Goal: Find contact information: Find contact information

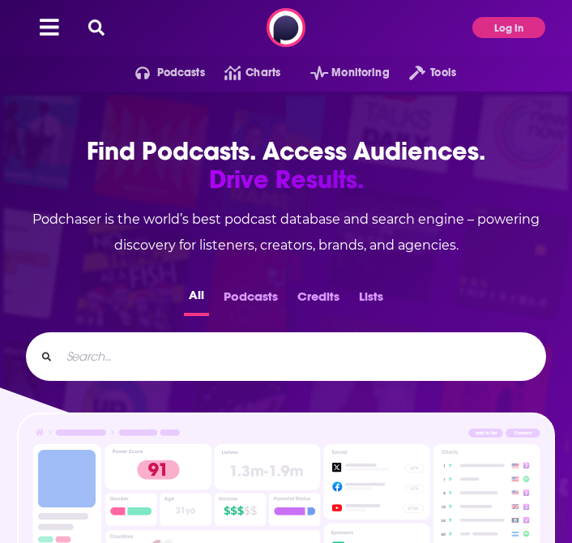
click at [262, 356] on input "Search..." at bounding box center [296, 357] width 472 height 26
type input "the ben"
click at [504, 38] on div "Podcasts Charts Monitoring Tools For Business For Podcasters More Log In" at bounding box center [286, 27] width 572 height 55
click at [507, 20] on button "Log In" at bounding box center [508, 27] width 73 height 21
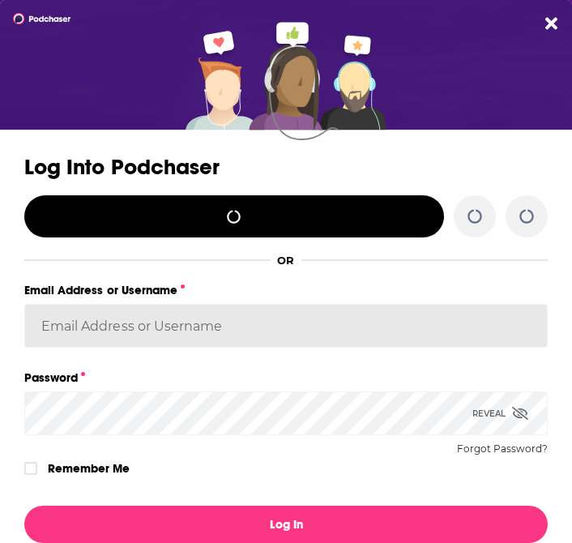
type input "[EMAIL_ADDRESS][DOMAIN_NAME]"
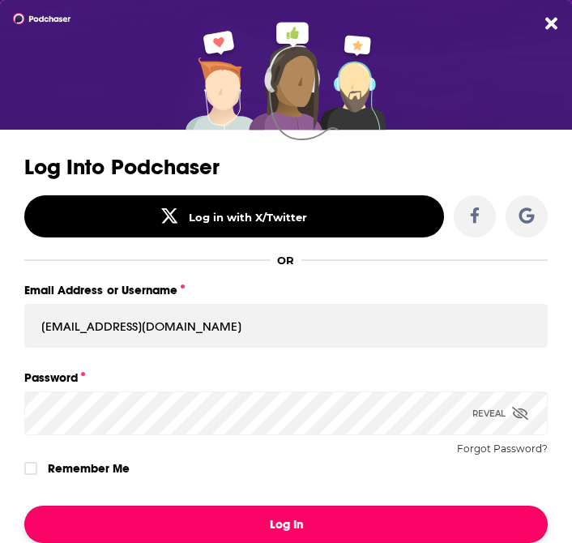
click at [267, 520] on button "Log In" at bounding box center [286, 524] width 524 height 37
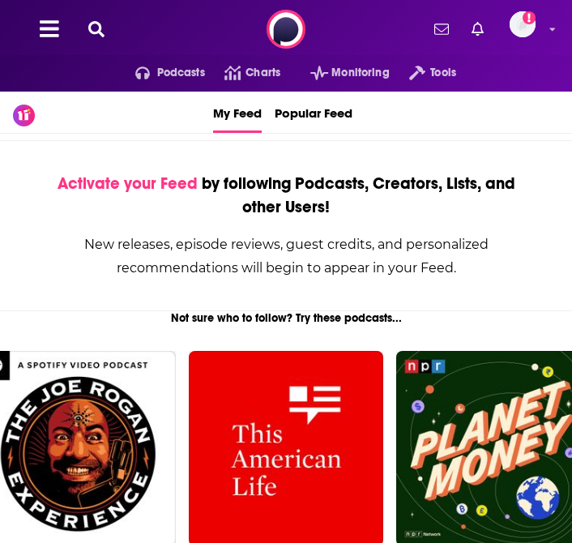
click at [95, 41] on div "Podcasts Charts Monitoring Tools For Business For Podcasters More Add a profile…" at bounding box center [286, 29] width 572 height 58
click at [94, 29] on icon at bounding box center [96, 29] width 16 height 16
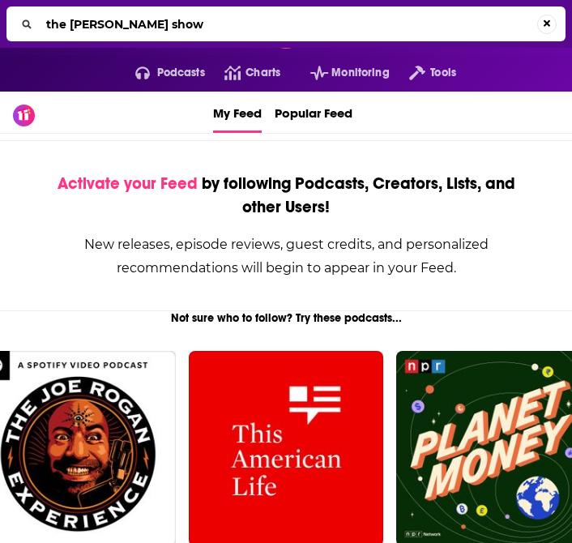
type input "the [PERSON_NAME] show"
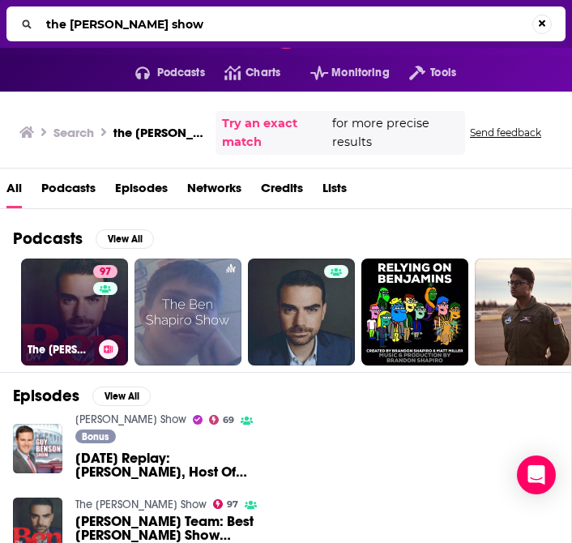
click at [68, 322] on link "97 The [PERSON_NAME] Show" at bounding box center [74, 312] width 107 height 107
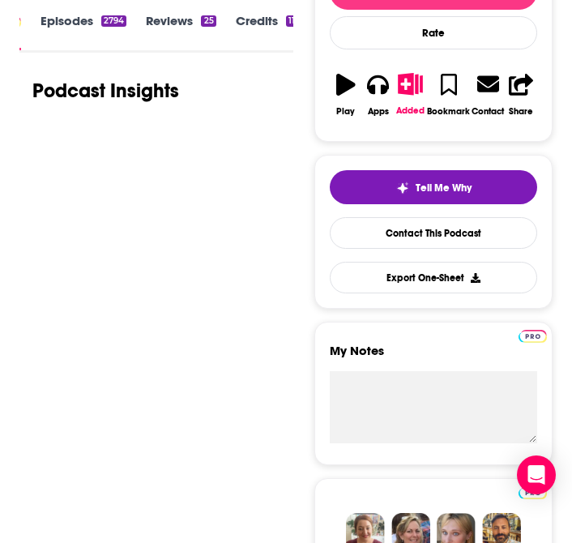
scroll to position [271, 0]
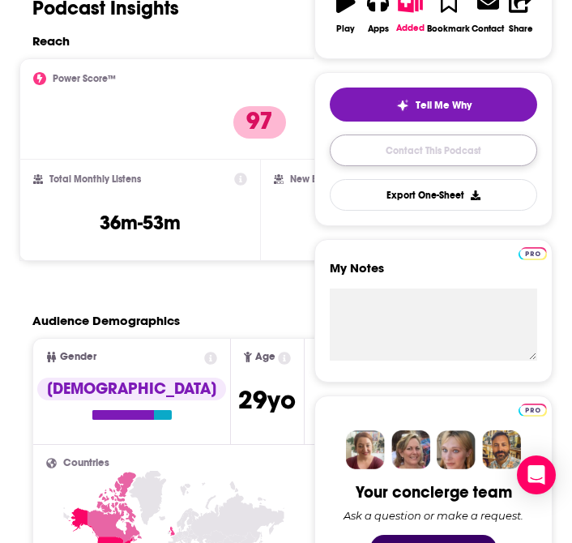
click at [422, 152] on link "Contact This Podcast" at bounding box center [433, 151] width 207 height 32
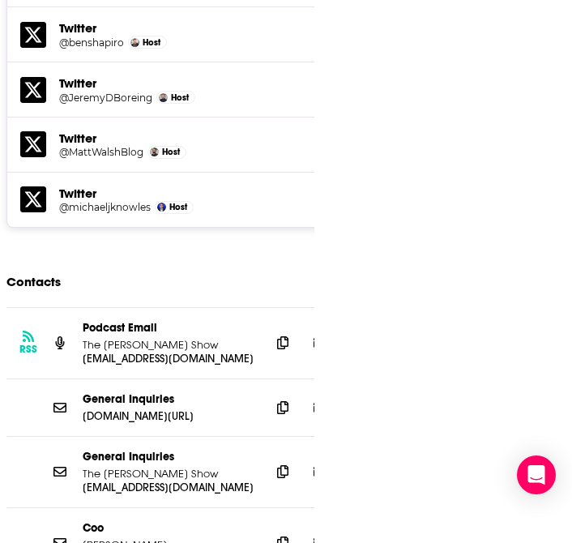
scroll to position [2749, 0]
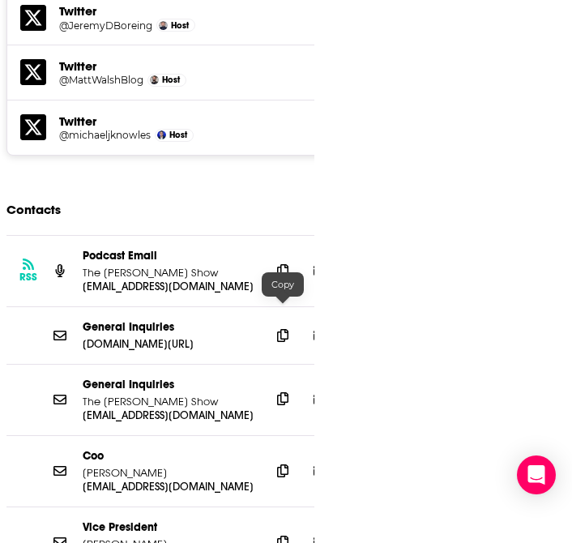
click at [280, 392] on icon at bounding box center [282, 398] width 11 height 13
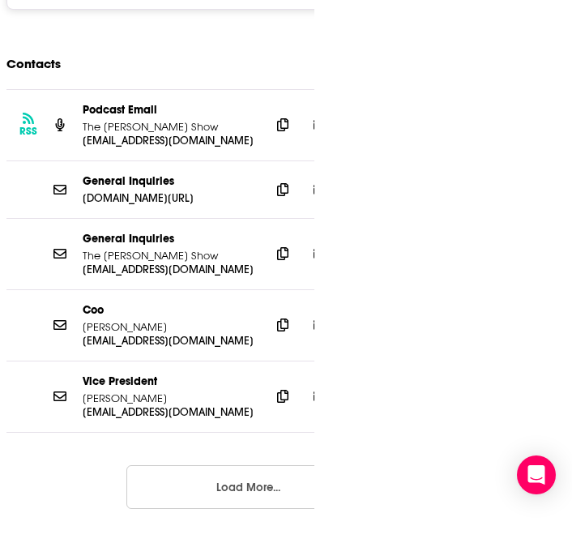
scroll to position [2900, 0]
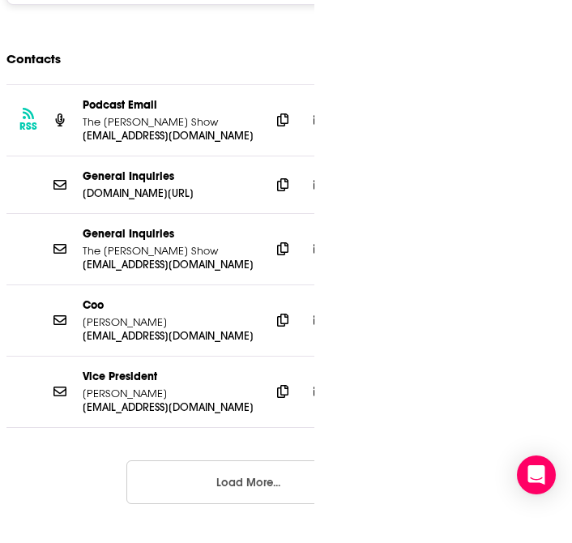
click at [246, 460] on button "Load More..." at bounding box center [247, 482] width 243 height 44
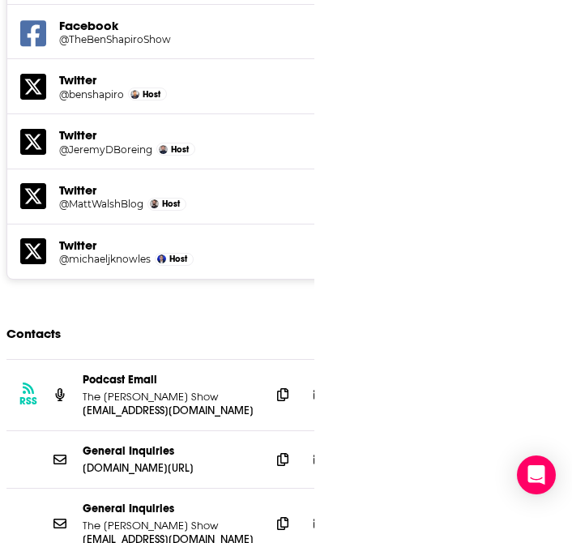
scroll to position [2590, 0]
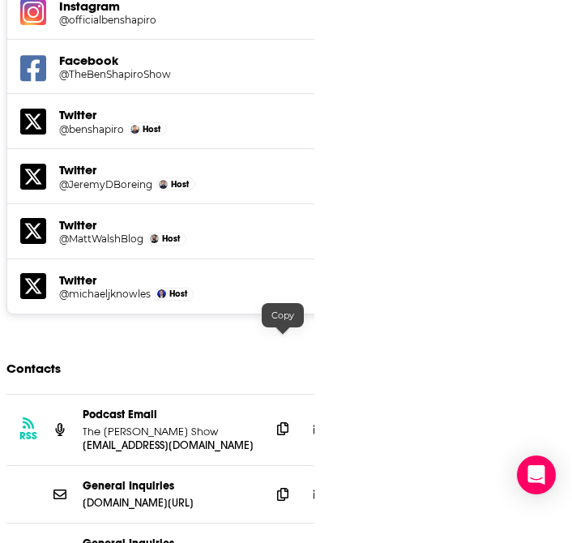
click at [286, 422] on icon at bounding box center [282, 428] width 11 height 13
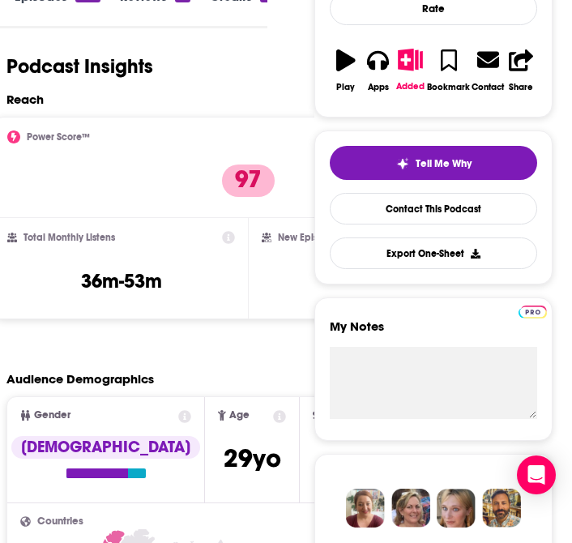
scroll to position [0, 0]
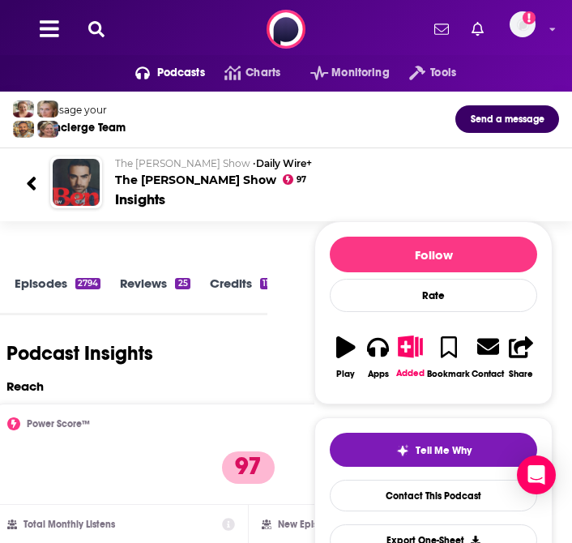
click at [98, 32] on icon at bounding box center [96, 29] width 16 height 16
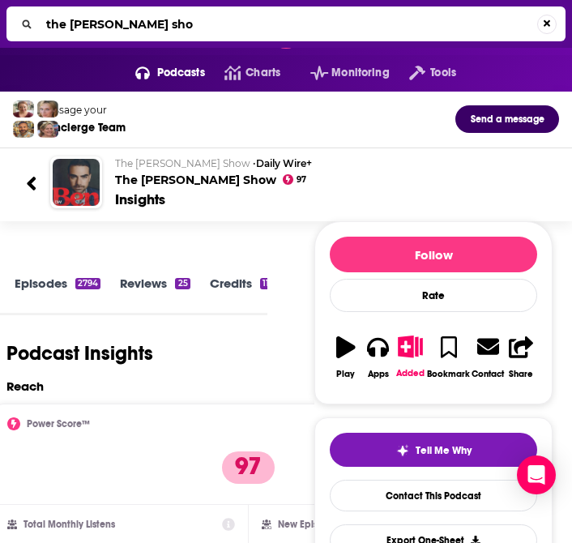
type input "the [PERSON_NAME] show"
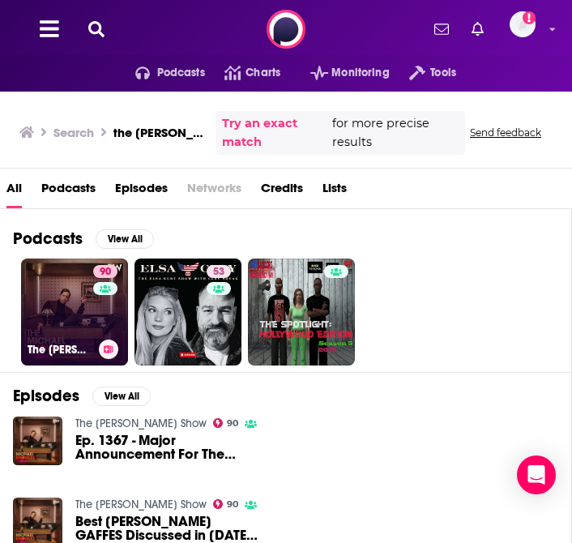
click at [67, 315] on link "90 The [PERSON_NAME] Show" at bounding box center [74, 312] width 107 height 107
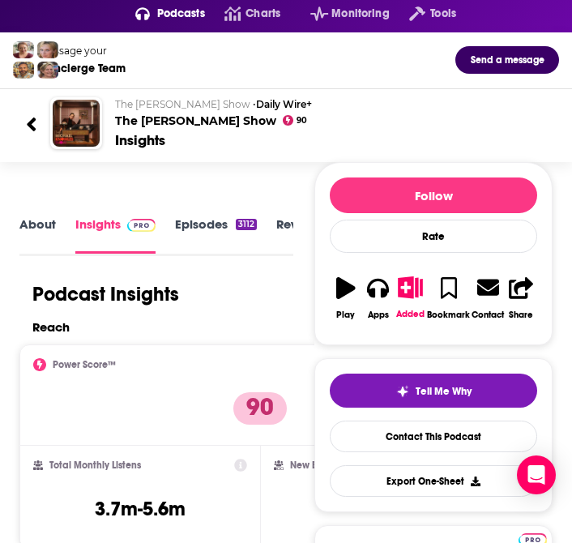
scroll to position [96, 0]
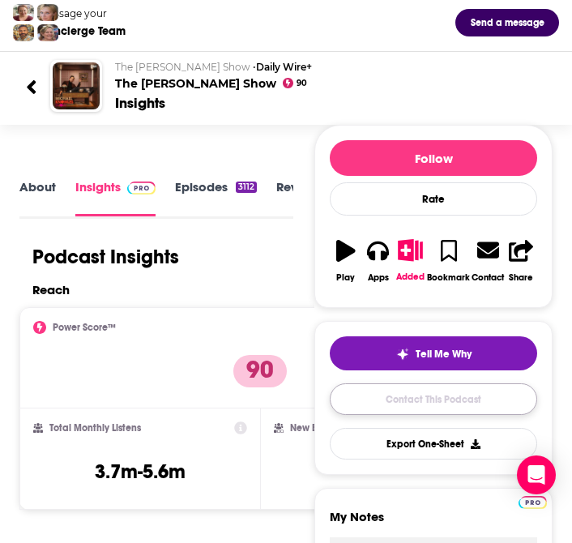
click at [425, 400] on link "Contact This Podcast" at bounding box center [433, 399] width 207 height 32
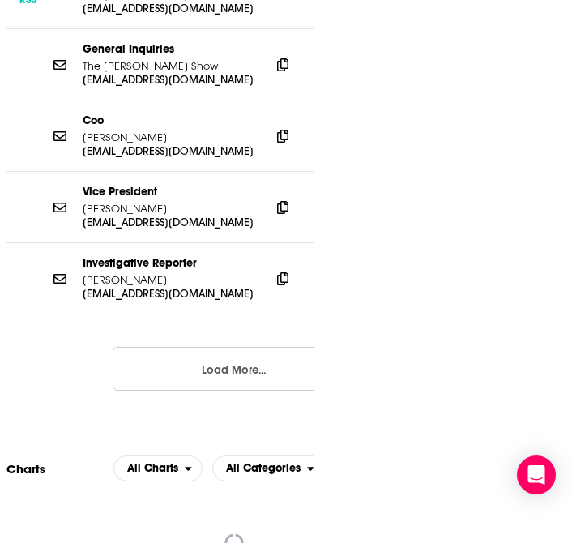
scroll to position [2755, 0]
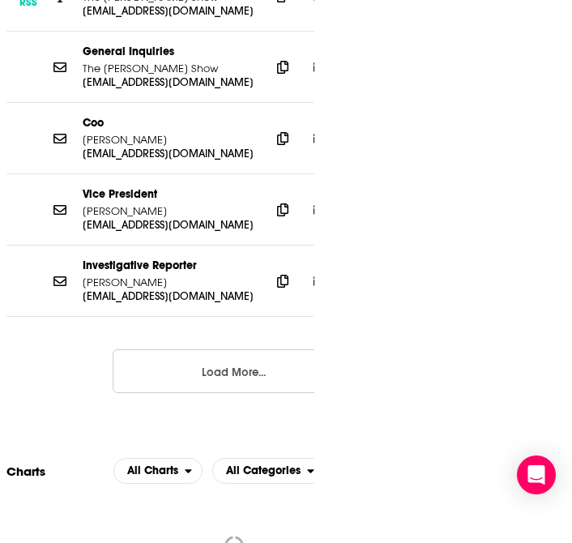
click at [189, 349] on button "Load More..." at bounding box center [234, 371] width 243 height 44
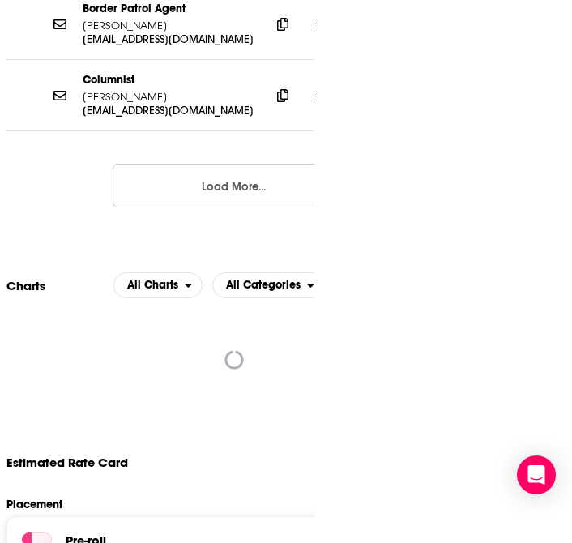
scroll to position [3380, 0]
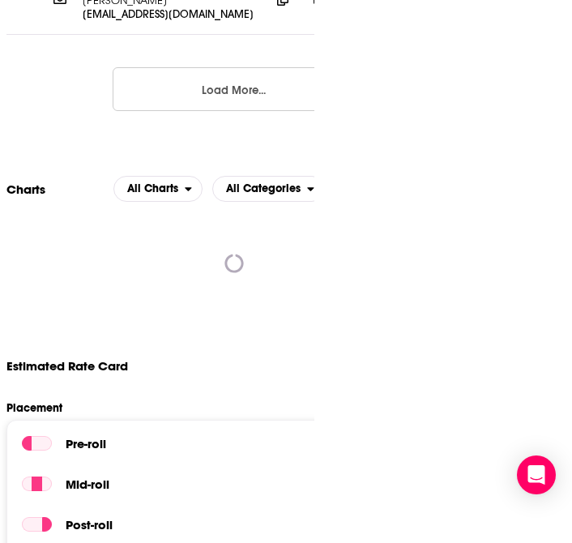
click at [210, 67] on button "Load More..." at bounding box center [234, 89] width 243 height 44
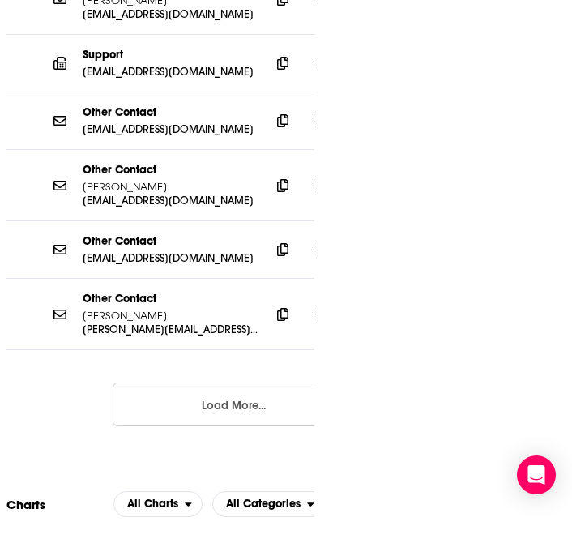
click at [219, 383] on button "Load More..." at bounding box center [234, 405] width 243 height 44
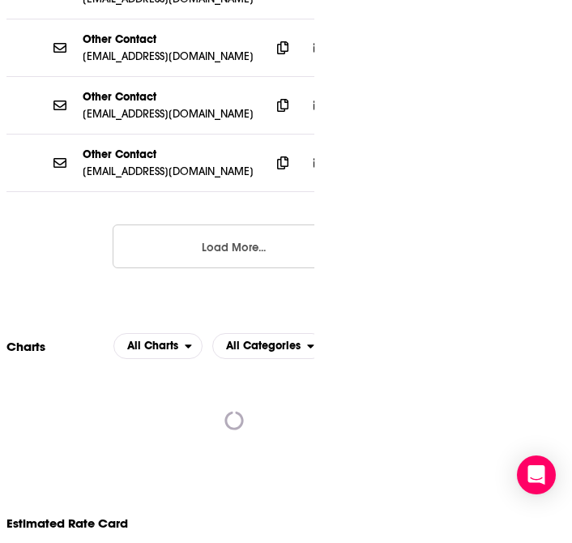
scroll to position [3865, 0]
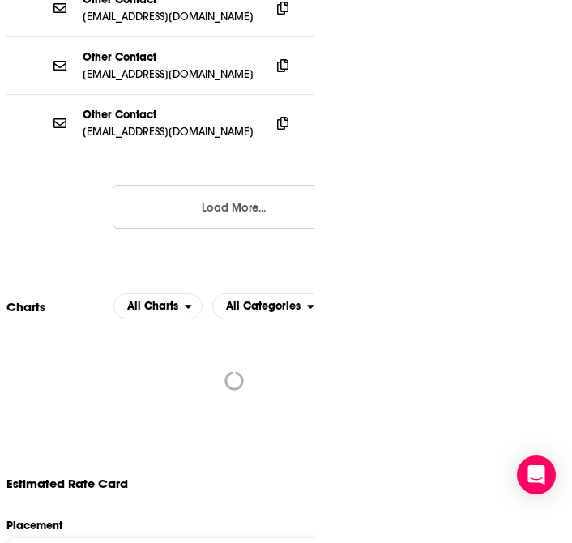
click at [202, 185] on button "Load More..." at bounding box center [234, 207] width 243 height 44
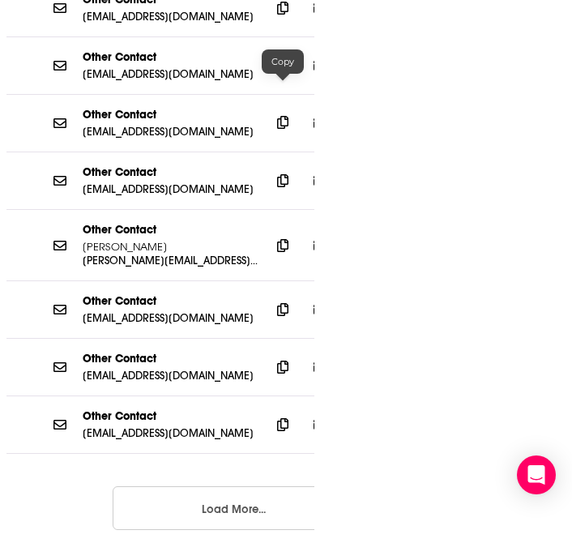
click at [283, 116] on icon at bounding box center [282, 122] width 11 height 13
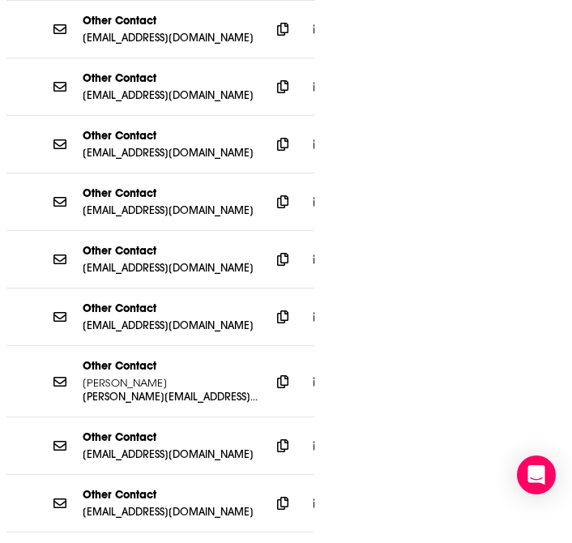
scroll to position [3924, 0]
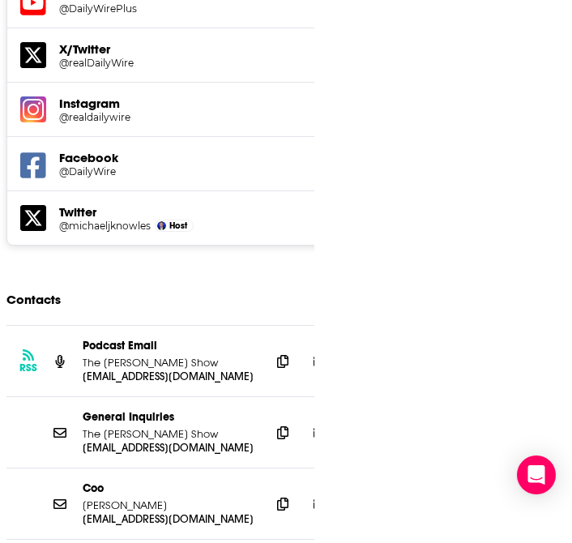
scroll to position [2528, 0]
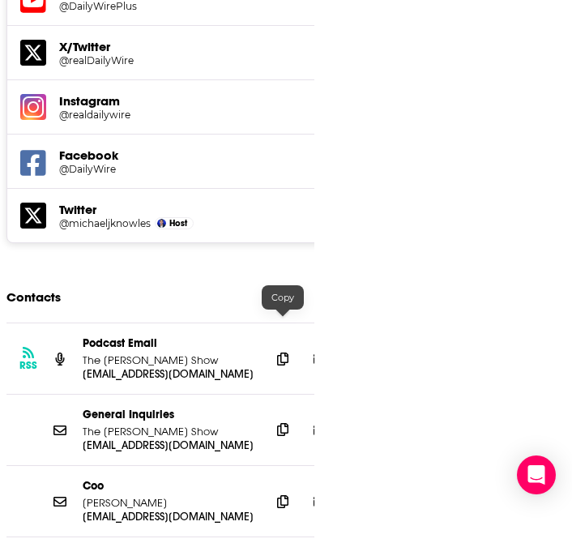
click at [284, 423] on icon at bounding box center [282, 429] width 11 height 13
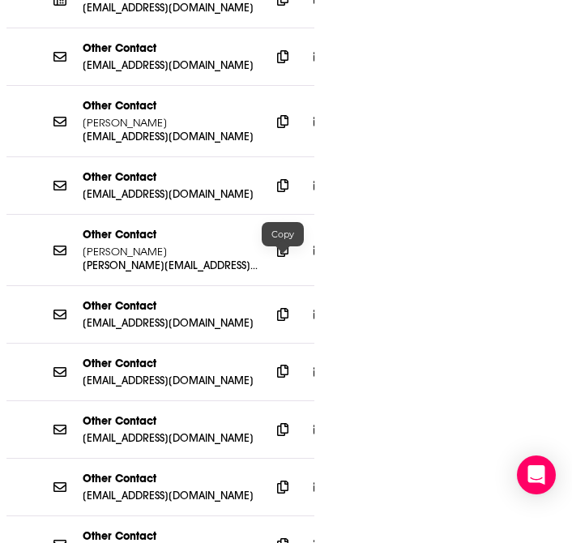
click at [282, 365] on icon at bounding box center [282, 371] width 11 height 13
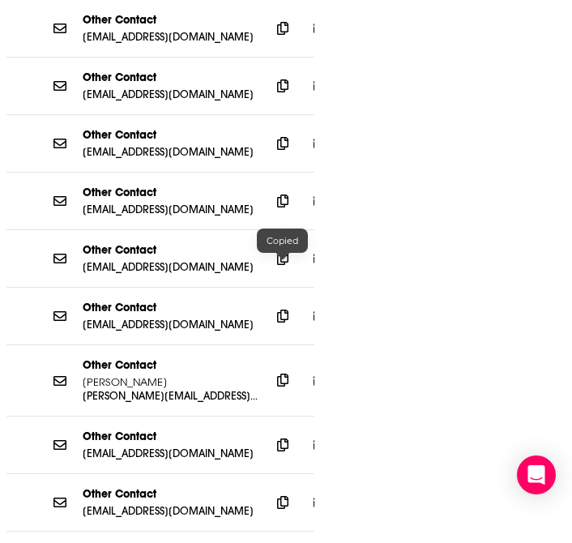
click at [284, 374] on icon at bounding box center [282, 380] width 11 height 13
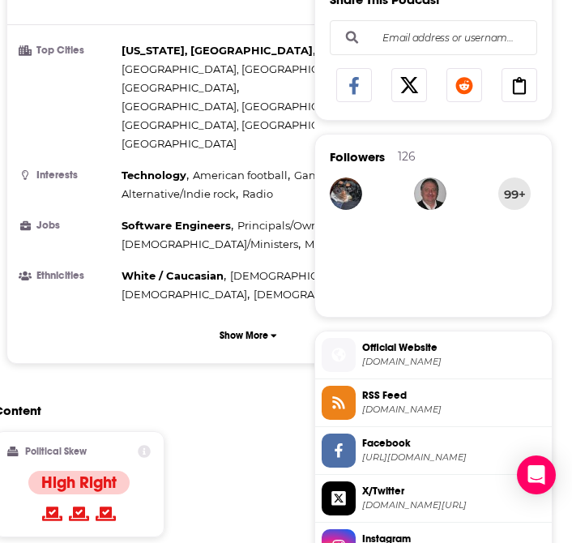
scroll to position [0, 0]
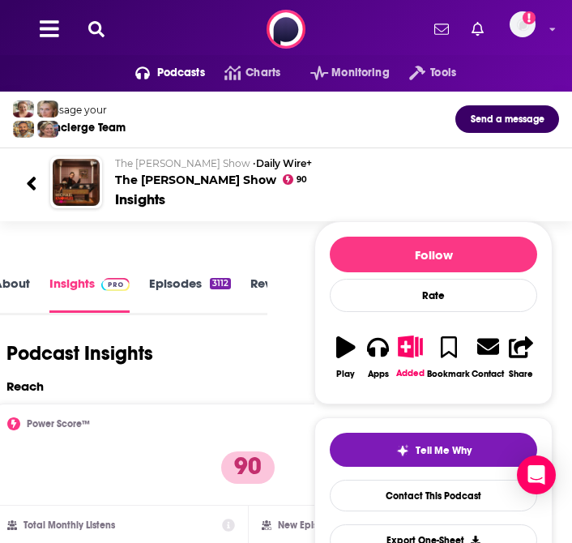
click at [90, 35] on icon at bounding box center [96, 29] width 16 height 16
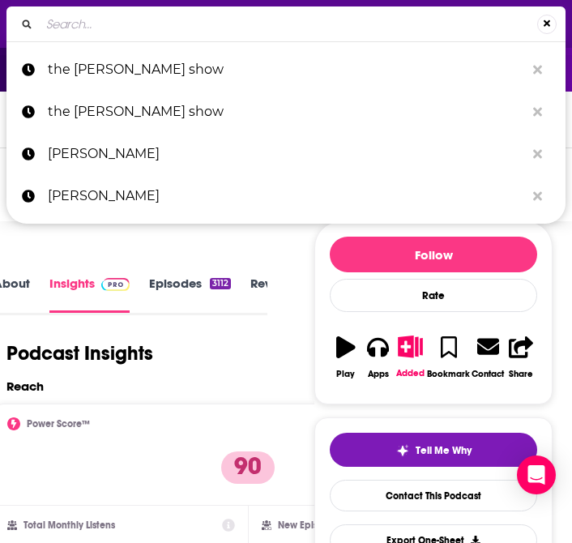
type input "The Prof G Podcast"
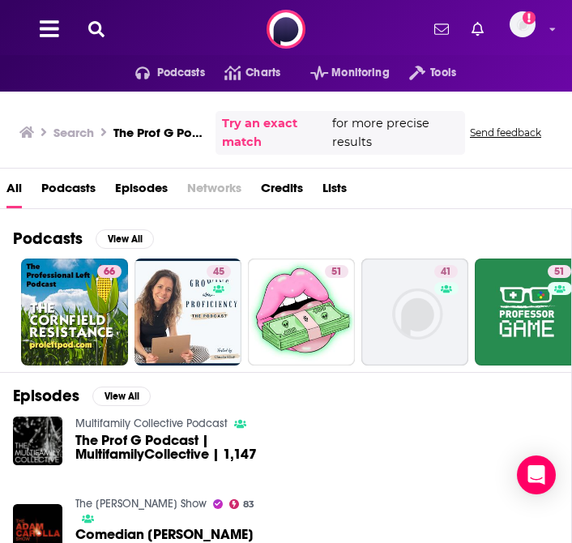
click at [100, 28] on icon at bounding box center [96, 29] width 16 height 16
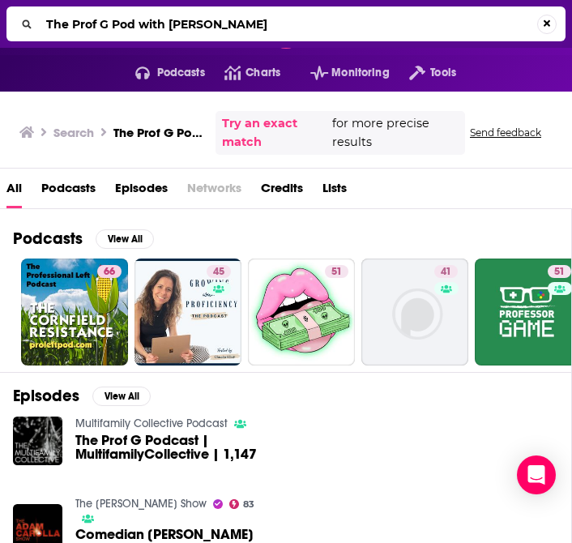
type input "The Prof G Pod with [PERSON_NAME]"
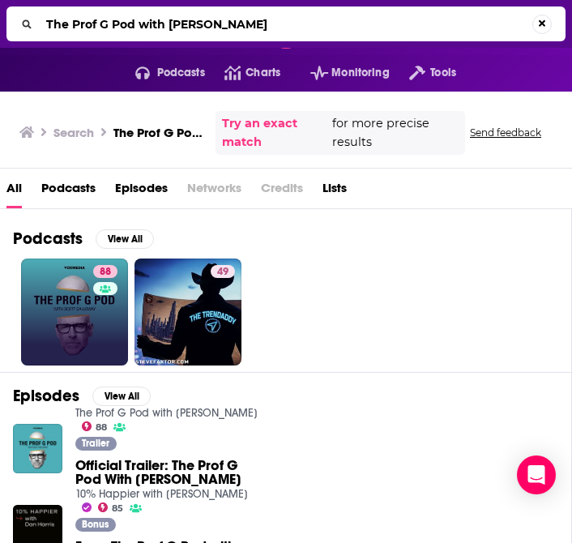
click at [66, 312] on link "88" at bounding box center [74, 312] width 107 height 107
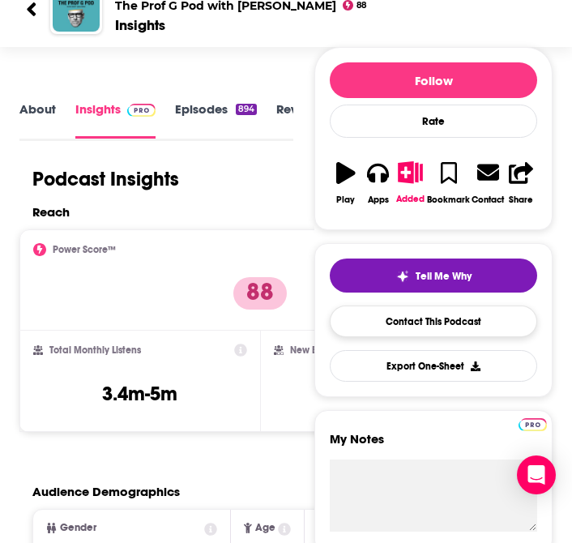
scroll to position [177, 0]
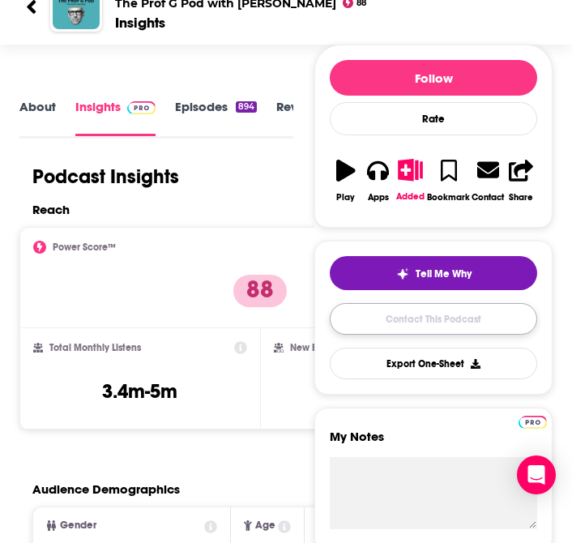
click at [410, 332] on link "Contact This Podcast" at bounding box center [433, 319] width 207 height 32
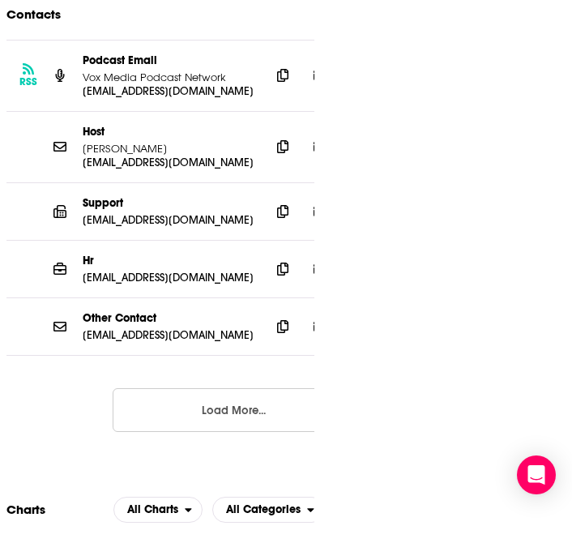
scroll to position [2845, 0]
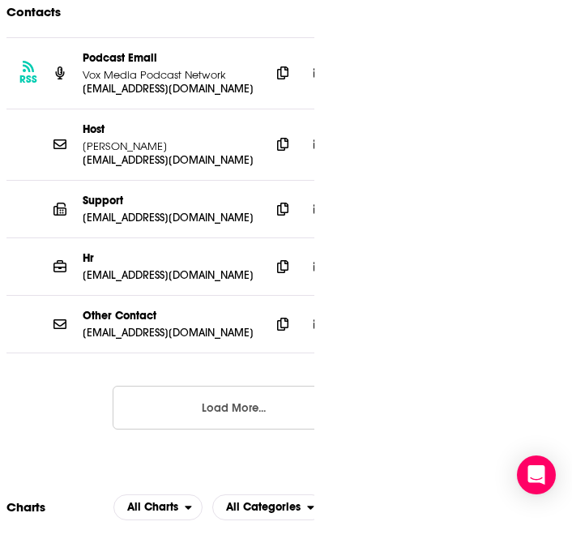
click at [232, 421] on button "Load More..." at bounding box center [234, 408] width 243 height 44
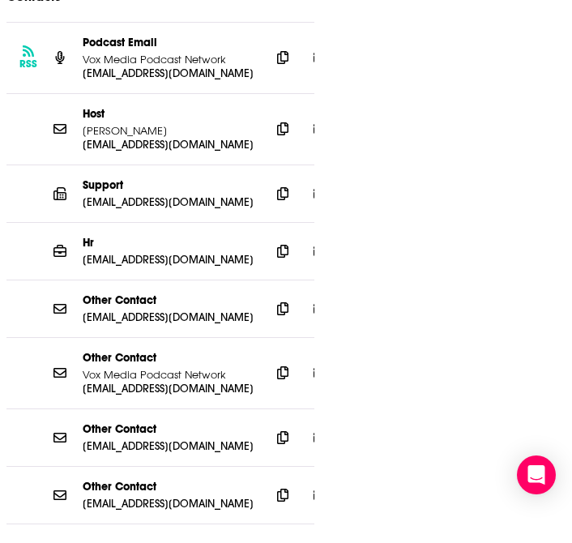
scroll to position [2859, 0]
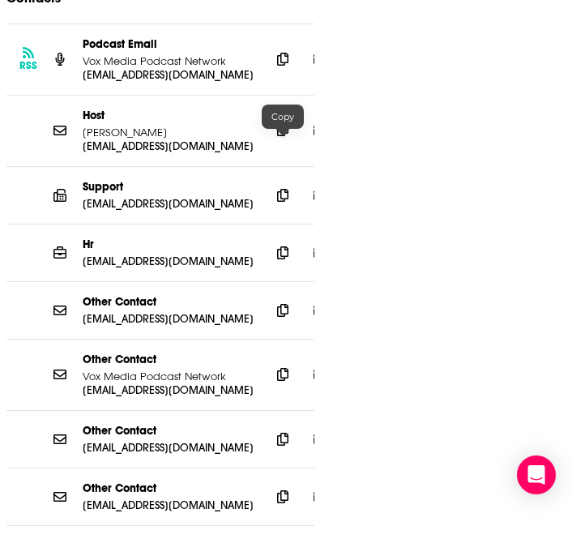
click at [283, 136] on icon at bounding box center [282, 129] width 11 height 13
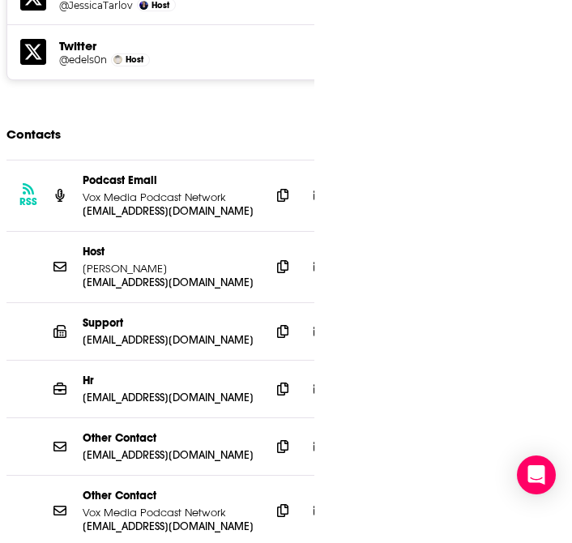
scroll to position [2912, 0]
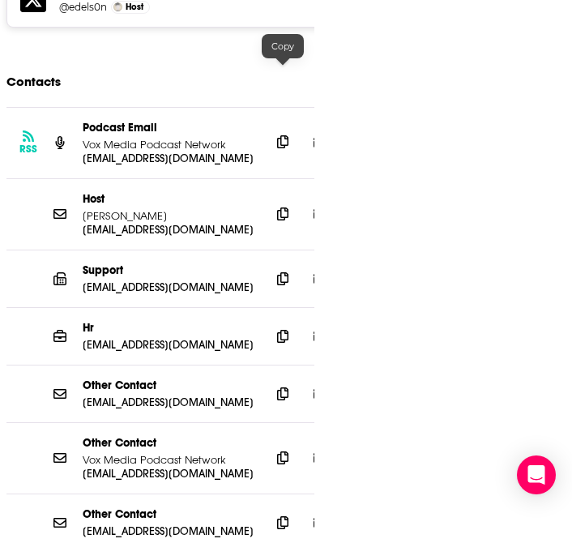
click at [284, 135] on icon at bounding box center [282, 141] width 11 height 13
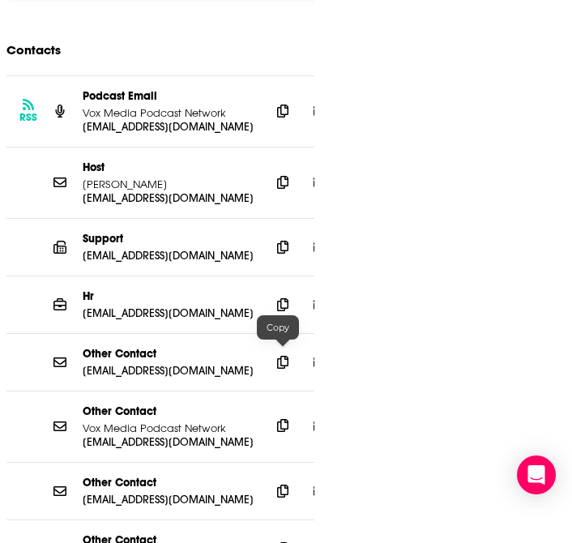
click at [282, 419] on icon at bounding box center [282, 425] width 11 height 13
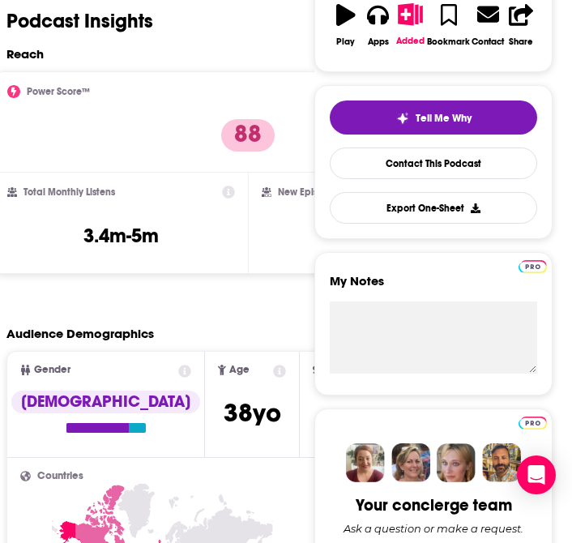
scroll to position [0, 0]
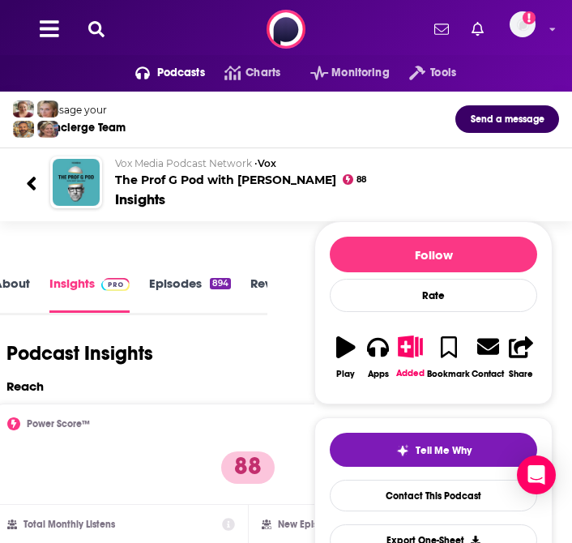
click at [98, 24] on icon at bounding box center [96, 29] width 16 height 16
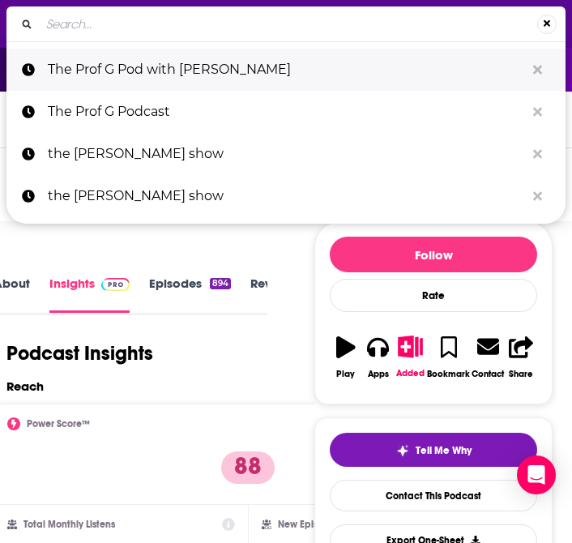
type input "Bloomberg Talks"
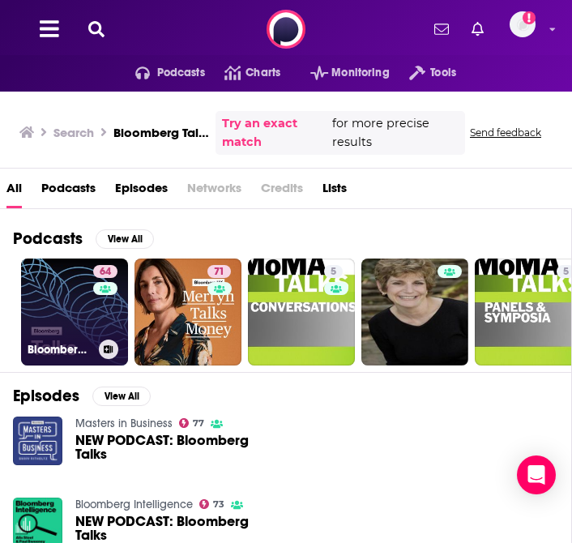
click at [48, 289] on link "64 Bloomberg Talks" at bounding box center [74, 312] width 107 height 107
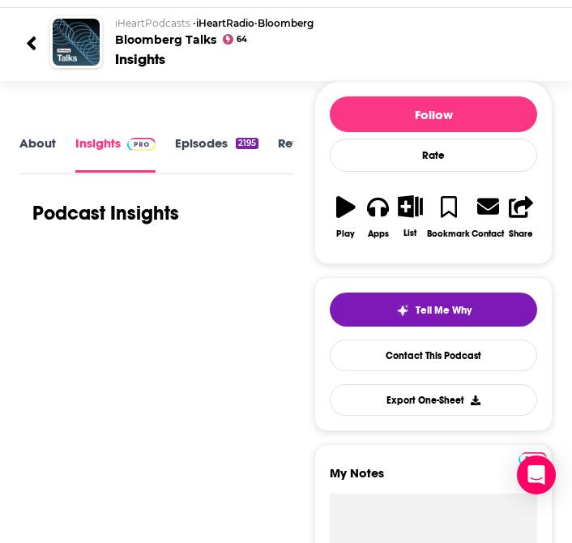
scroll to position [141, 0]
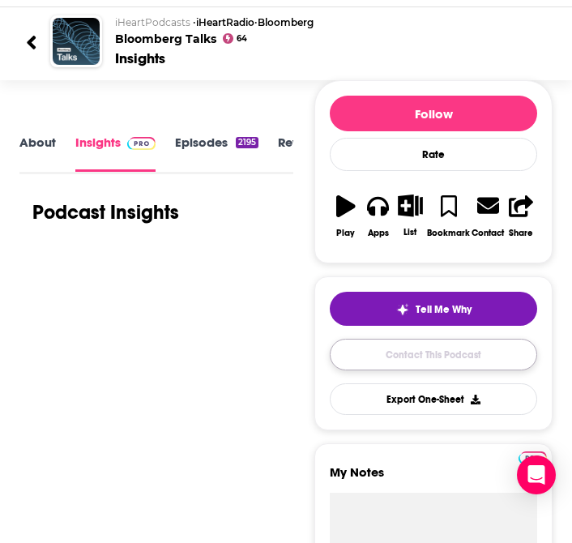
click at [446, 361] on link "Contact This Podcast" at bounding box center [433, 355] width 207 height 32
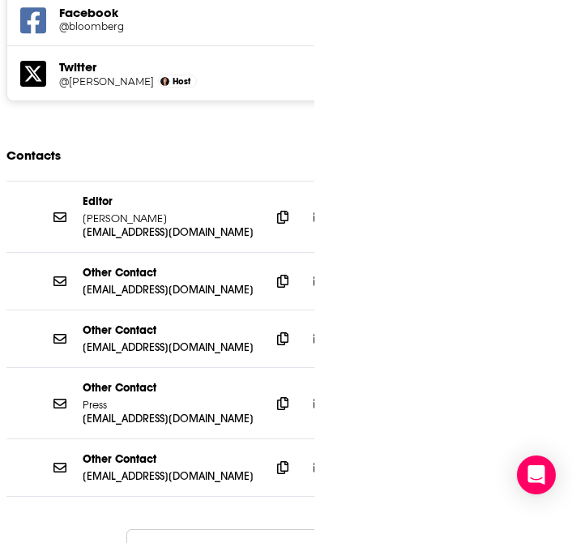
scroll to position [2617, 0]
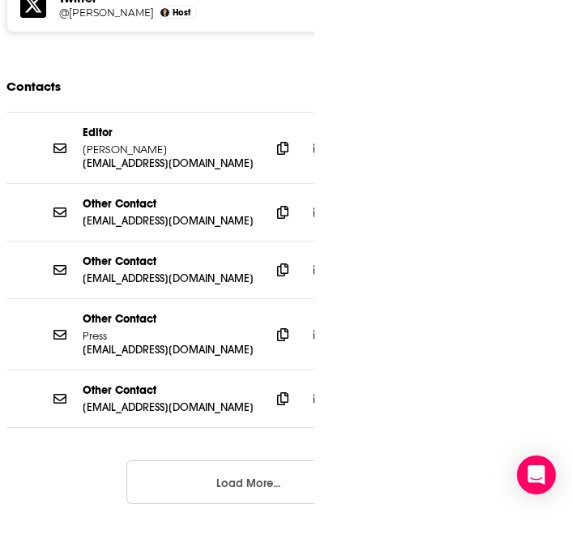
click at [253, 460] on button "Load More..." at bounding box center [247, 482] width 243 height 44
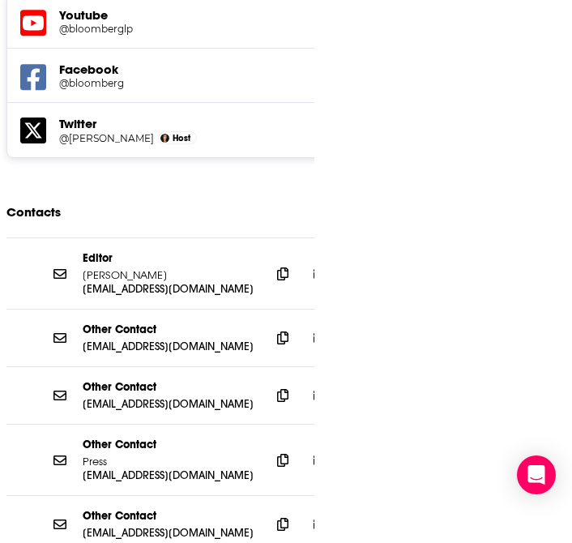
scroll to position [2455, 0]
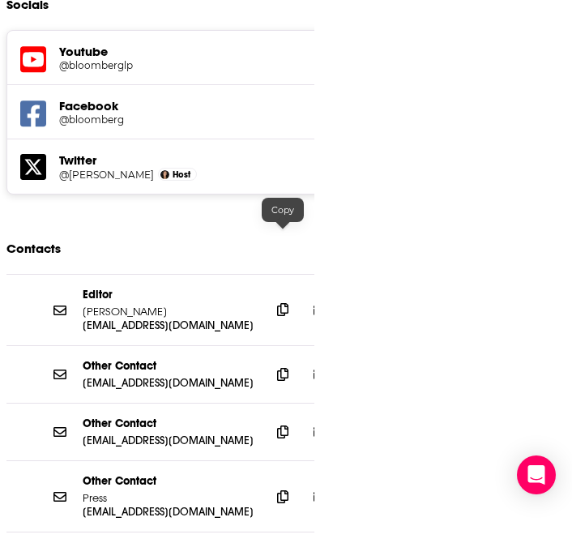
click at [280, 303] on icon at bounding box center [282, 309] width 11 height 13
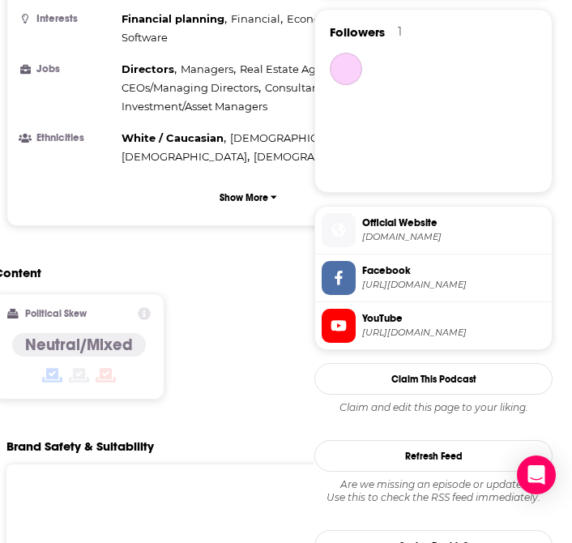
scroll to position [0, 0]
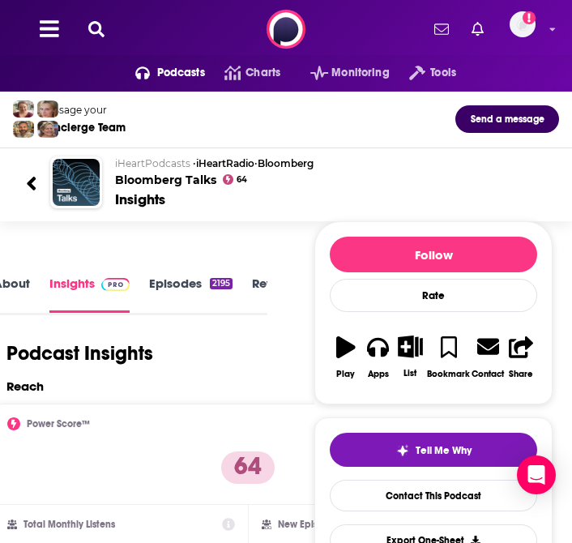
click at [104, 26] on icon at bounding box center [96, 29] width 16 height 16
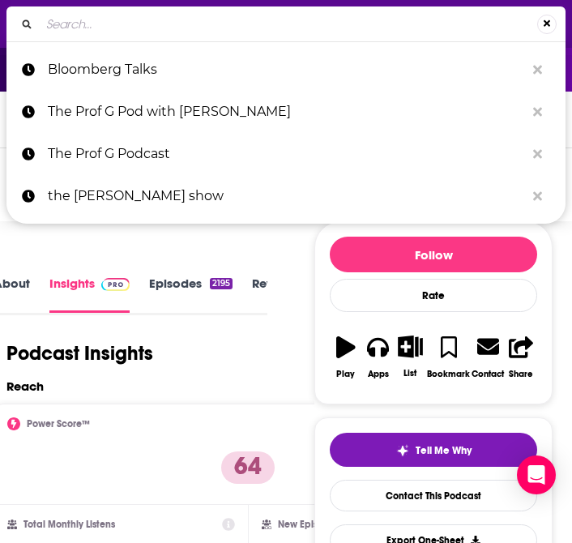
type input "The South [US_STATE] Roundup"
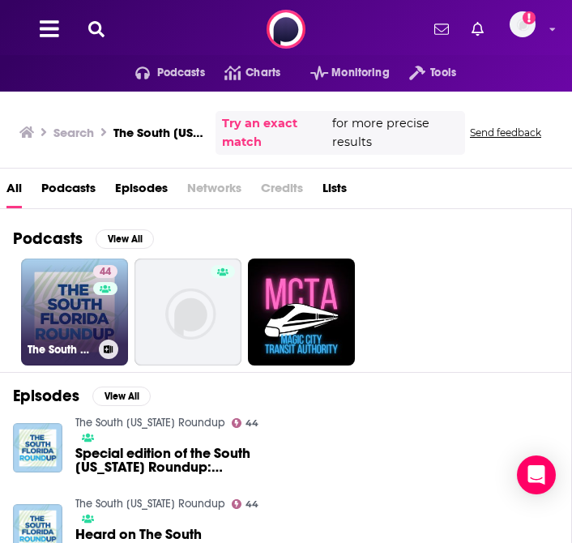
click at [88, 302] on link "44 The South [US_STATE] Roundup" at bounding box center [74, 312] width 107 height 107
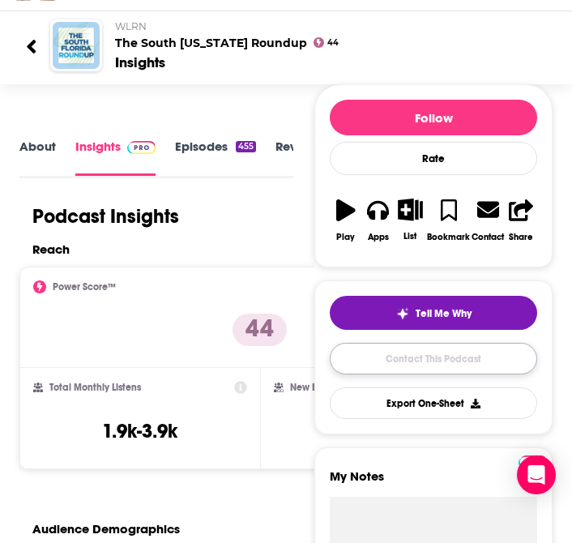
click at [409, 362] on link "Contact This Podcast" at bounding box center [433, 359] width 207 height 32
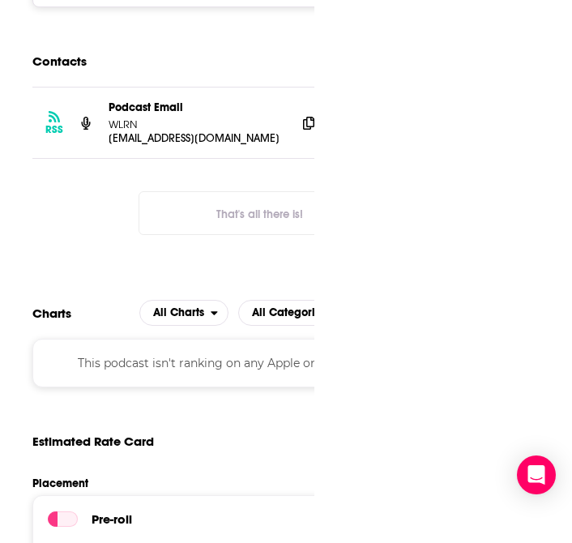
scroll to position [0, 26]
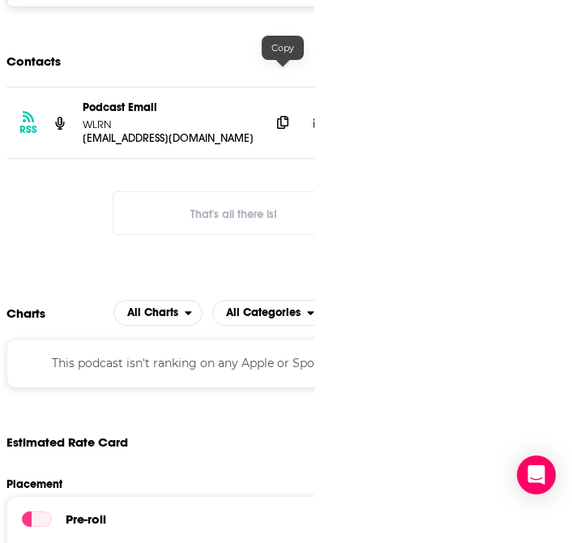
click at [281, 116] on icon at bounding box center [282, 122] width 11 height 13
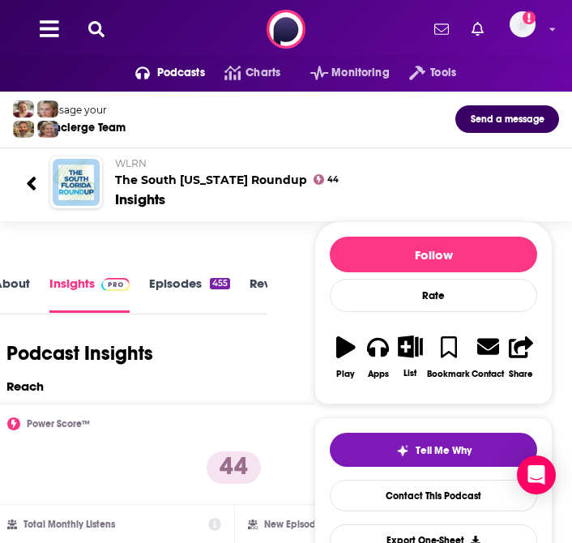
click at [85, 26] on button at bounding box center [96, 29] width 26 height 19
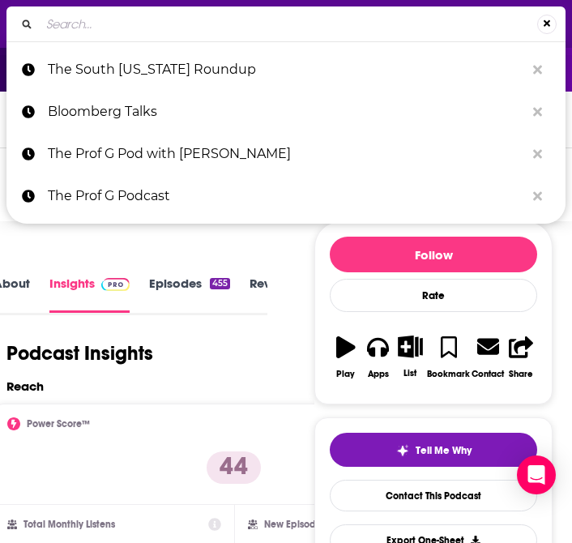
type input "PBD Podcast"
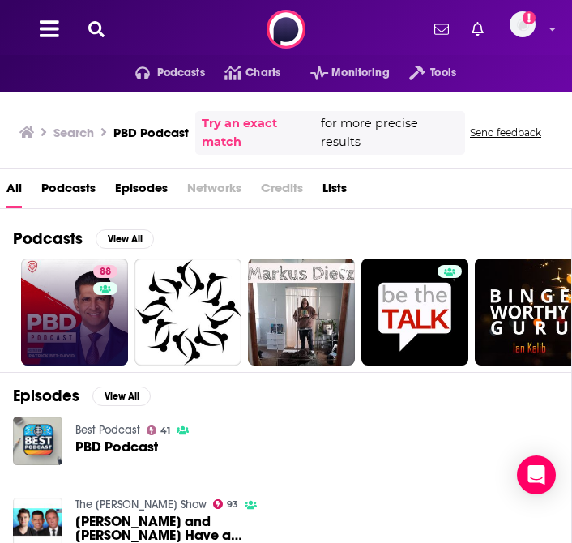
click at [58, 315] on link "88" at bounding box center [74, 312] width 107 height 107
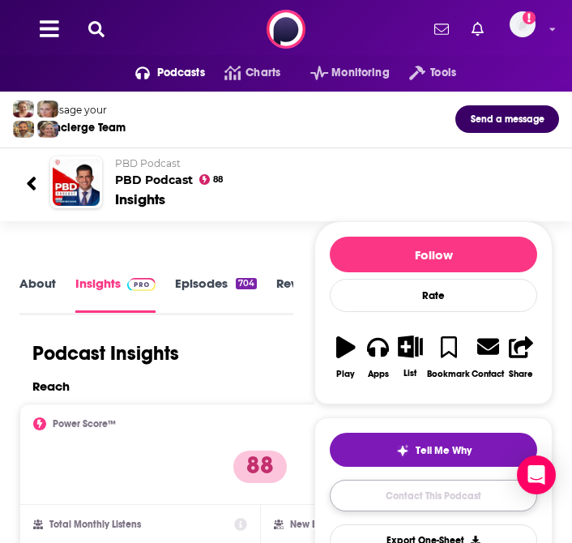
click at [446, 497] on link "Contact This Podcast" at bounding box center [433, 496] width 207 height 32
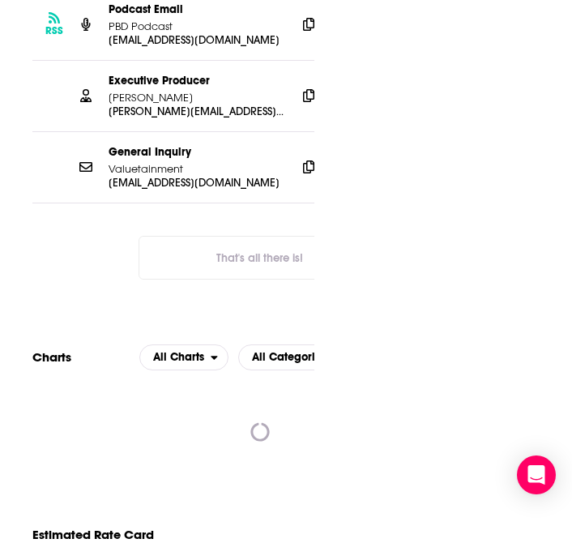
scroll to position [0, 26]
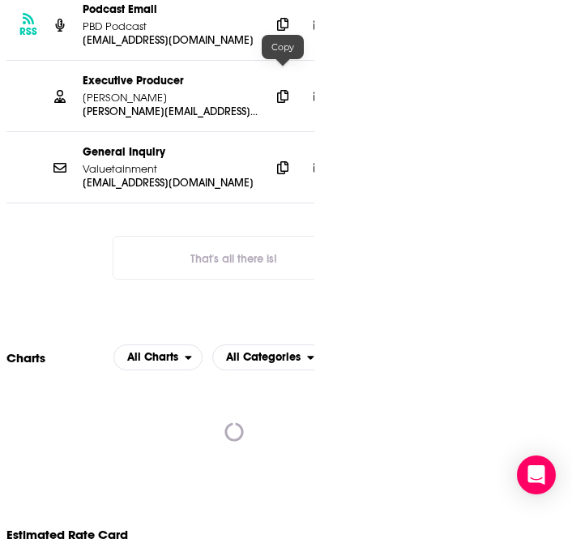
click at [278, 31] on icon at bounding box center [282, 24] width 11 height 13
click at [283, 102] on icon at bounding box center [282, 95] width 11 height 13
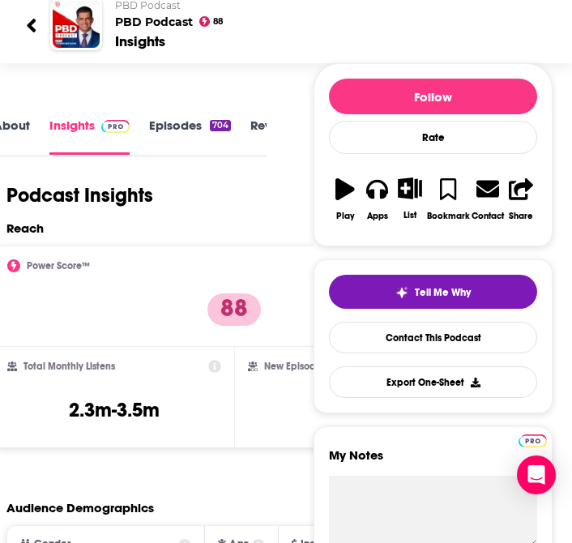
scroll to position [0, 0]
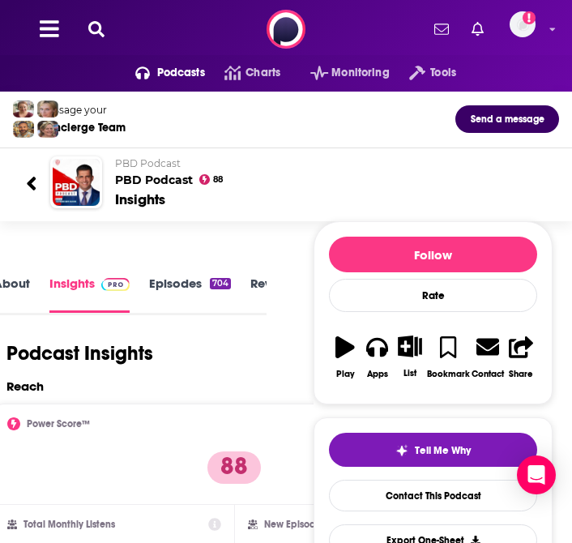
click at [96, 29] on icon at bounding box center [96, 29] width 16 height 16
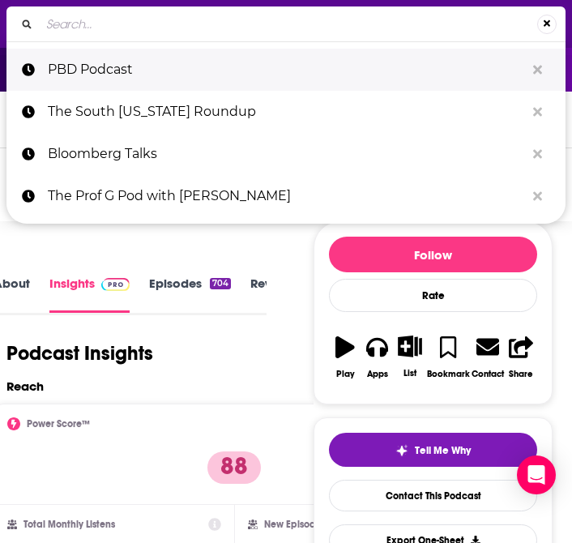
type input "The Fox News Rundown"
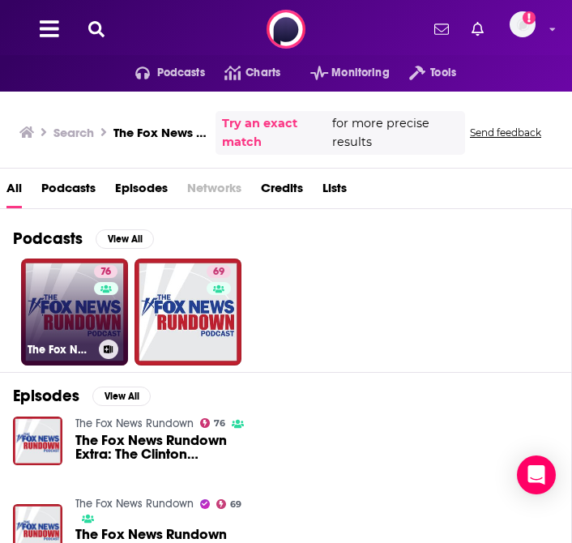
click at [71, 317] on link "76 The Fox News Rundown" at bounding box center [74, 312] width 107 height 107
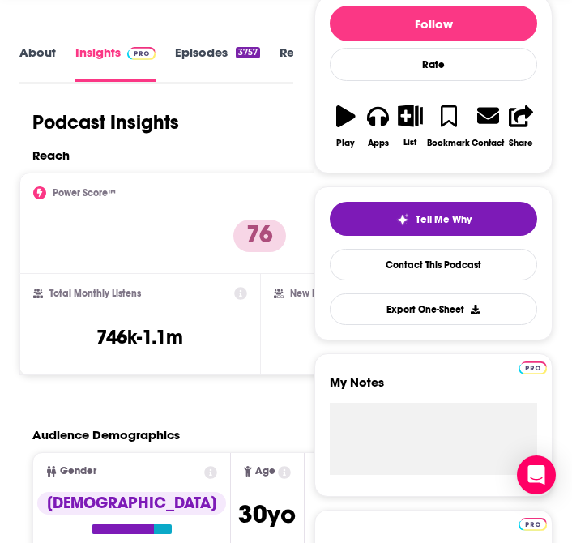
scroll to position [80, 0]
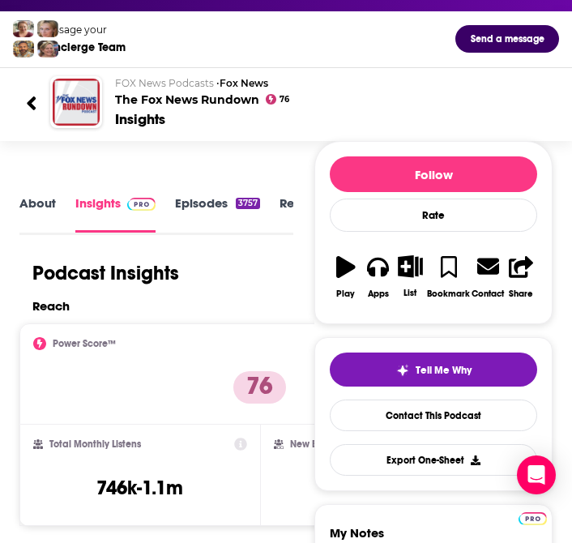
click at [231, 195] on link "Episodes 3757" at bounding box center [217, 213] width 85 height 37
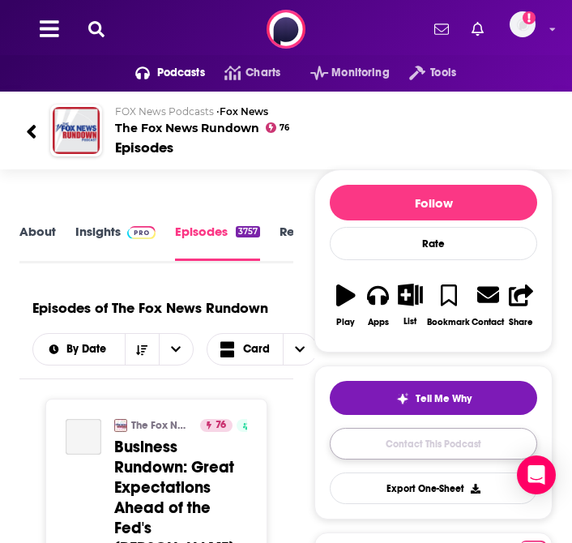
click at [391, 446] on link "Contact This Podcast" at bounding box center [433, 444] width 207 height 32
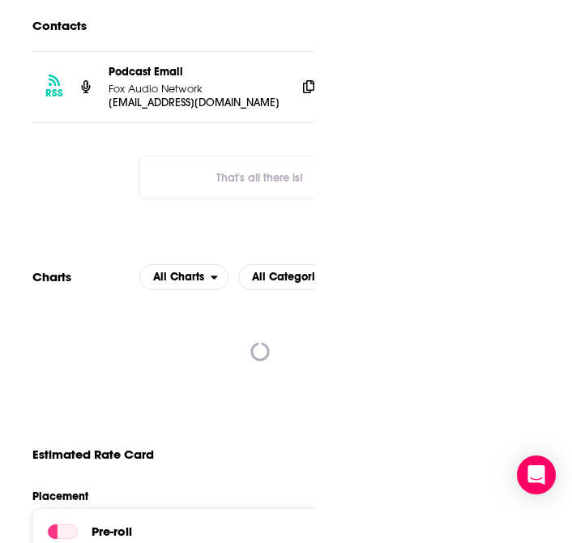
scroll to position [0, 26]
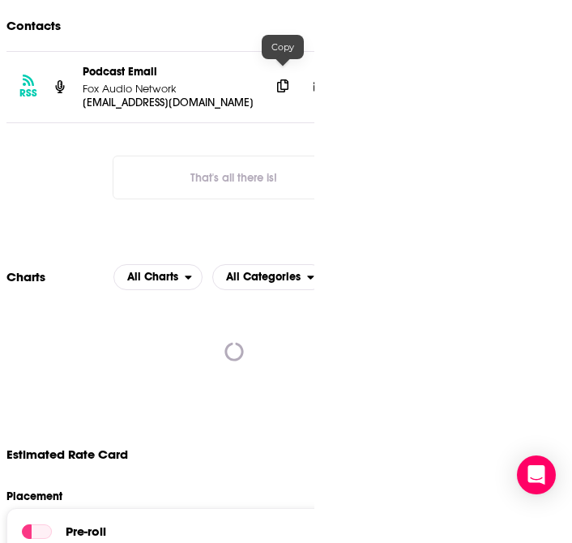
click at [282, 79] on icon at bounding box center [282, 85] width 11 height 13
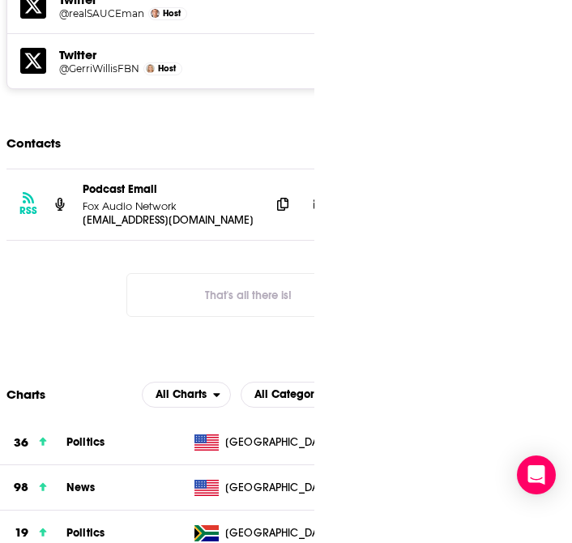
scroll to position [0, 0]
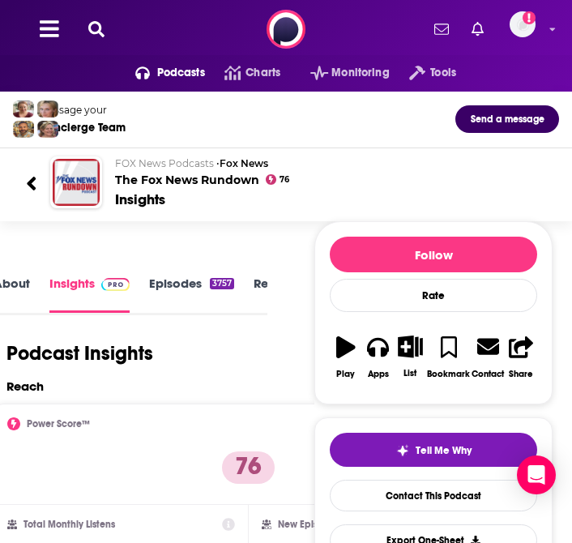
click at [101, 29] on icon at bounding box center [96, 29] width 16 height 16
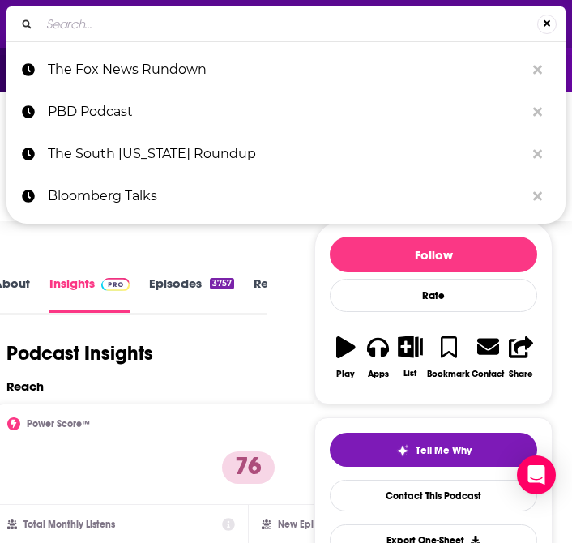
type input "Kudlow"
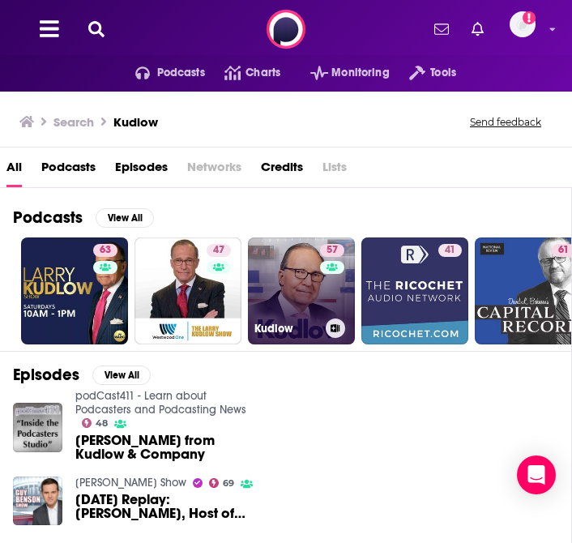
click at [291, 288] on link "57 Kudlow" at bounding box center [301, 290] width 107 height 107
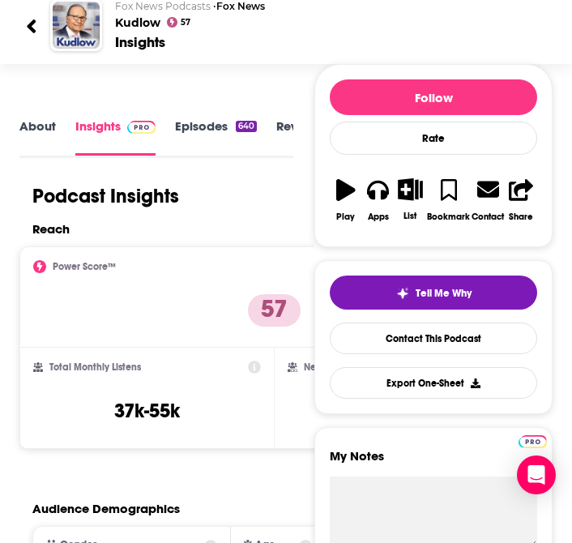
scroll to position [161, 0]
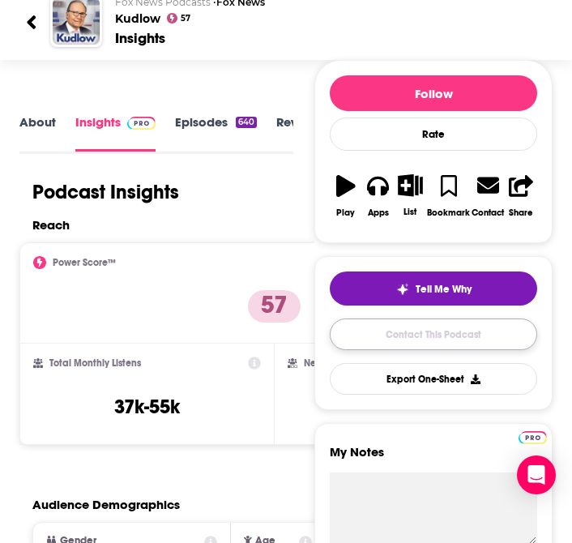
click at [396, 340] on link "Contact This Podcast" at bounding box center [433, 335] width 207 height 32
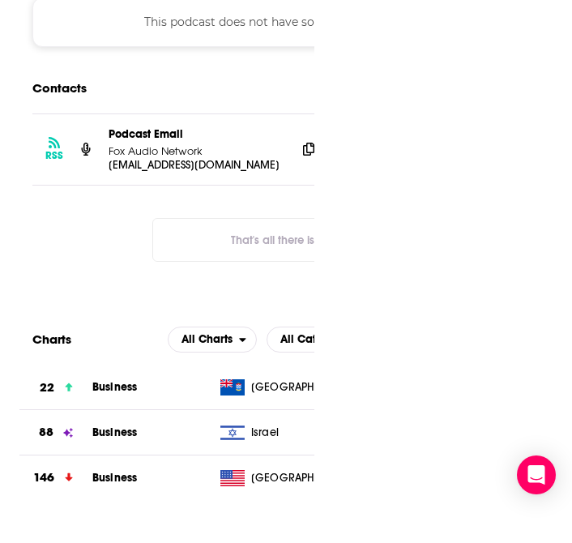
scroll to position [0, 26]
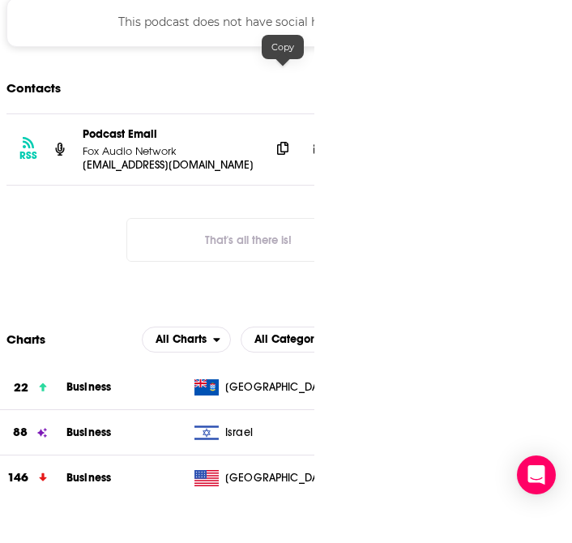
click at [280, 142] on icon at bounding box center [282, 148] width 11 height 13
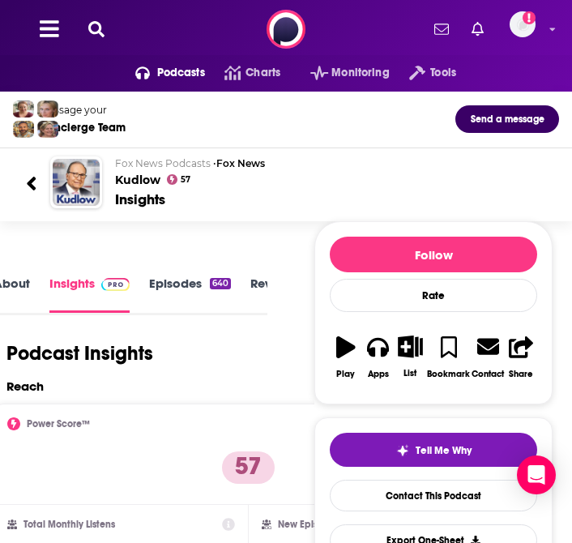
click at [97, 35] on icon at bounding box center [96, 29] width 16 height 16
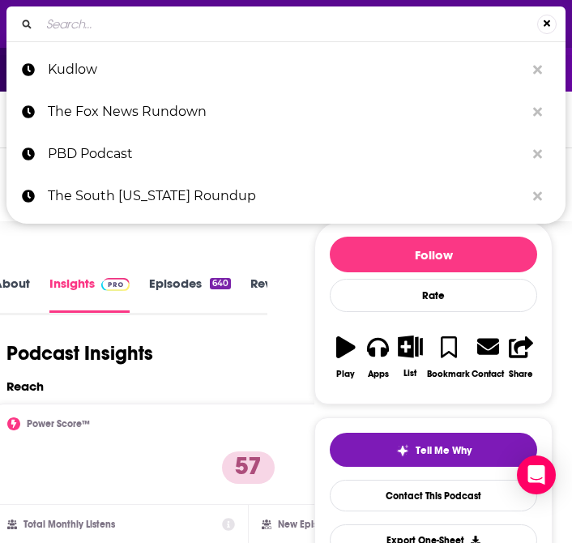
type input "One Nation with [PERSON_NAME]"
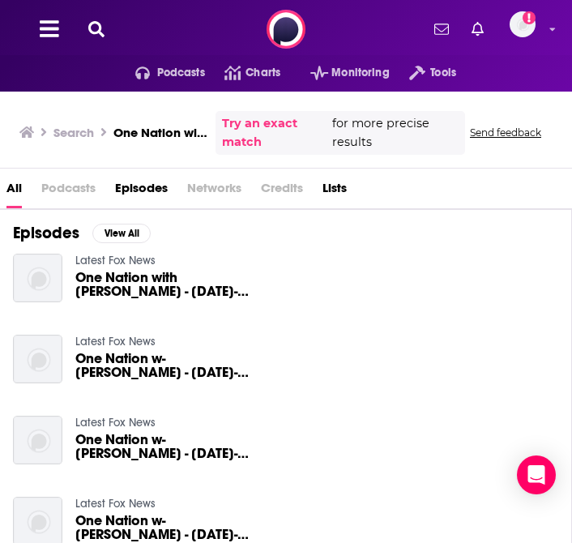
click at [74, 186] on span "Podcasts" at bounding box center [68, 191] width 54 height 33
click at [68, 190] on span "Podcasts" at bounding box center [68, 191] width 54 height 33
click at [67, 186] on span "Podcasts" at bounding box center [68, 191] width 54 height 33
click at [130, 285] on span "One Nation with [PERSON_NAME] - [DATE]- [DATE]" at bounding box center [167, 285] width 185 height 28
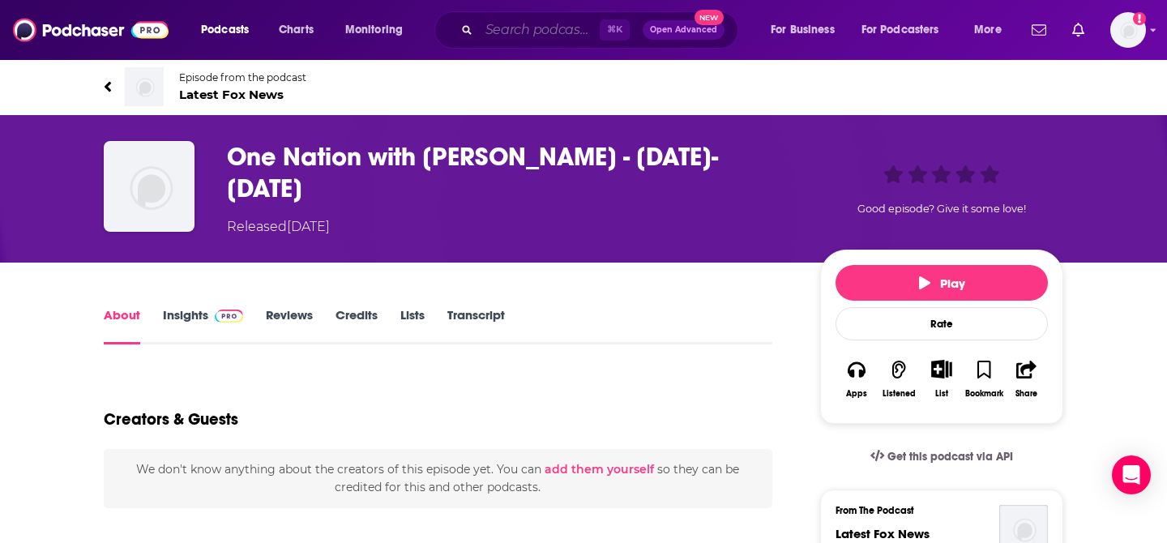
click at [544, 25] on input "Search podcasts, credits, & more..." at bounding box center [539, 30] width 121 height 26
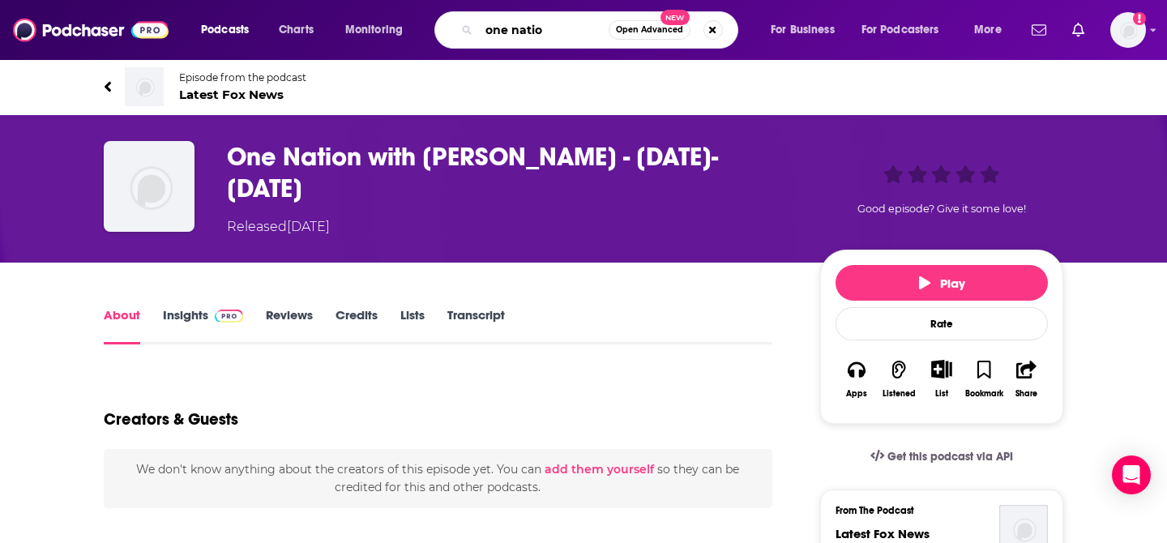
type input "one nation"
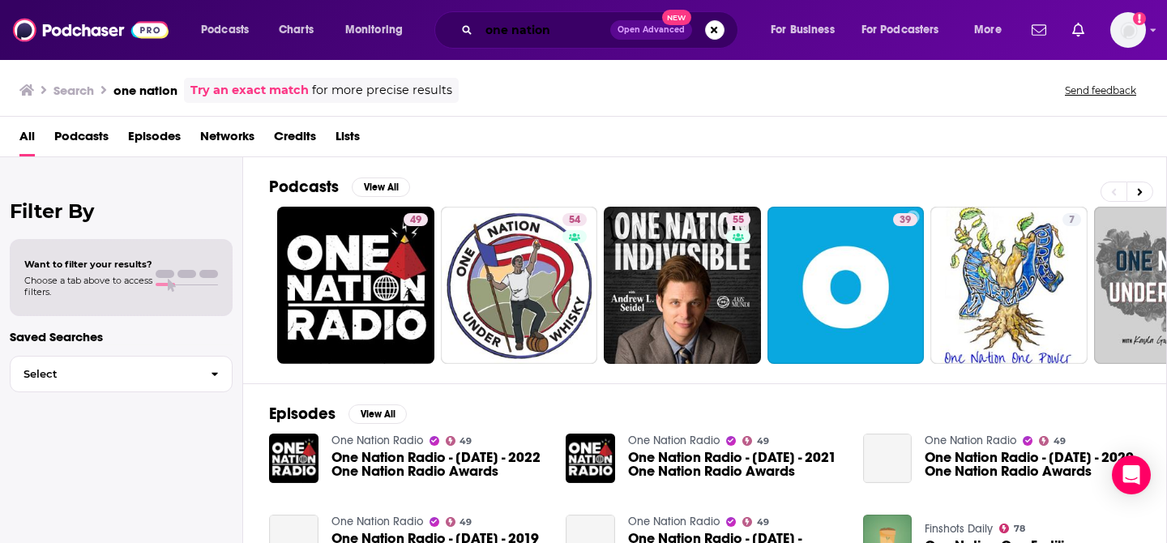
click at [556, 31] on input "one nation" at bounding box center [544, 30] width 131 height 26
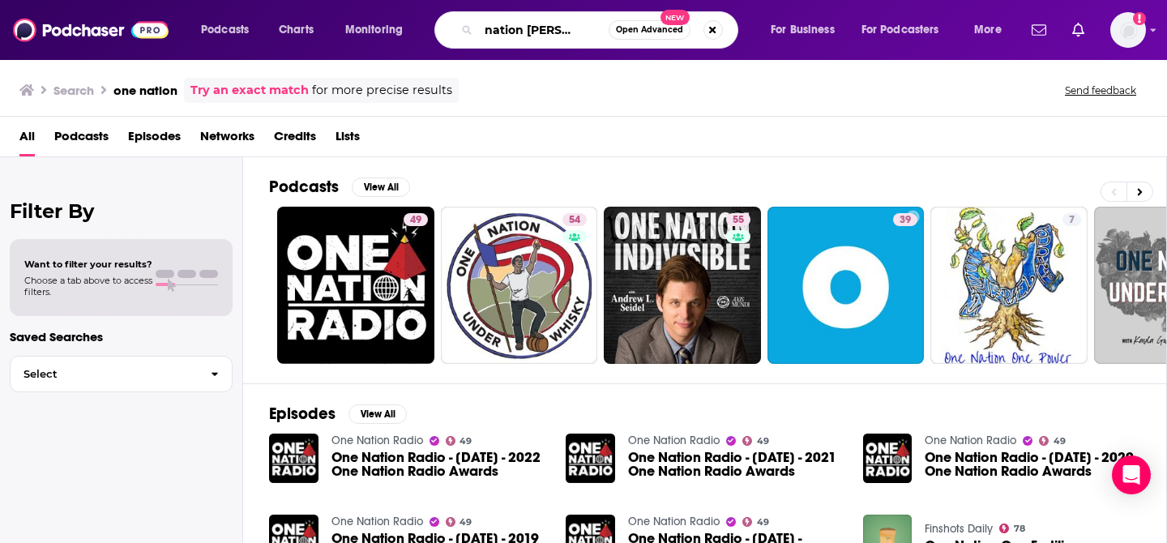
scroll to position [0, 34]
type input "one nation [PERSON_NAME]"
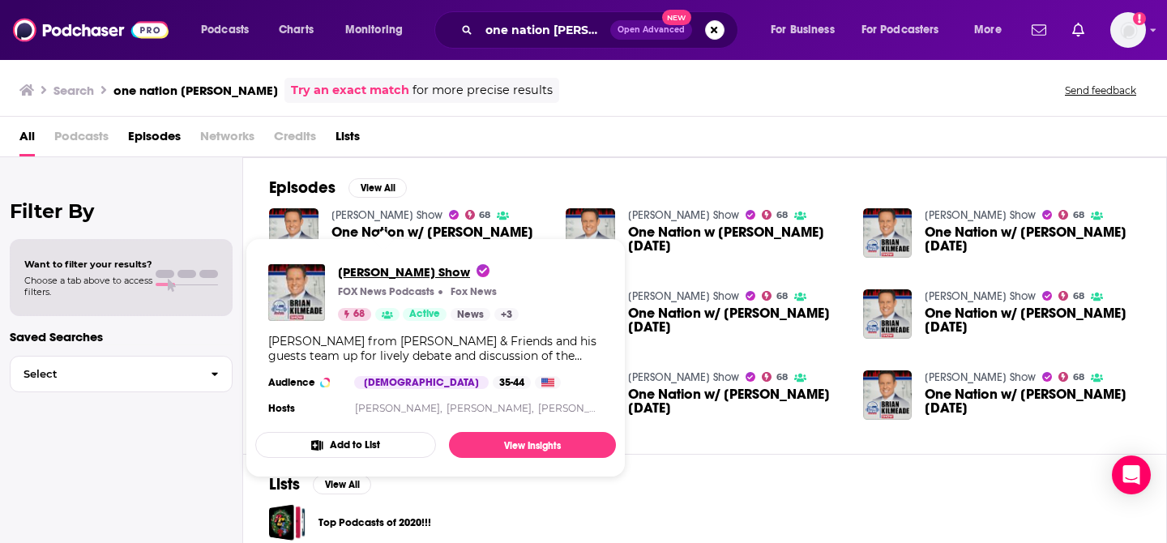
click at [362, 274] on span "[PERSON_NAME] Show" at bounding box center [414, 271] width 152 height 15
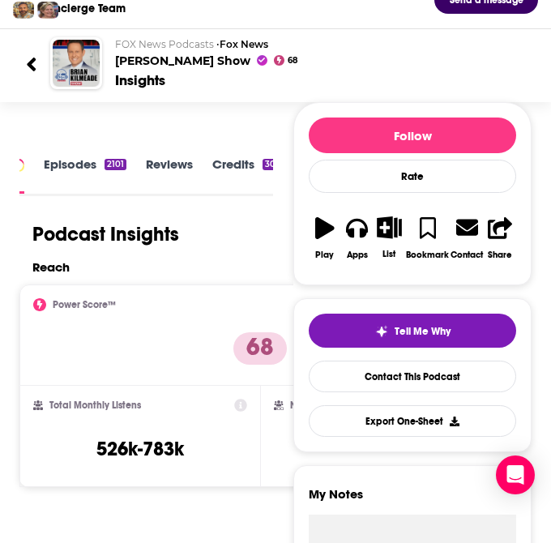
scroll to position [97, 0]
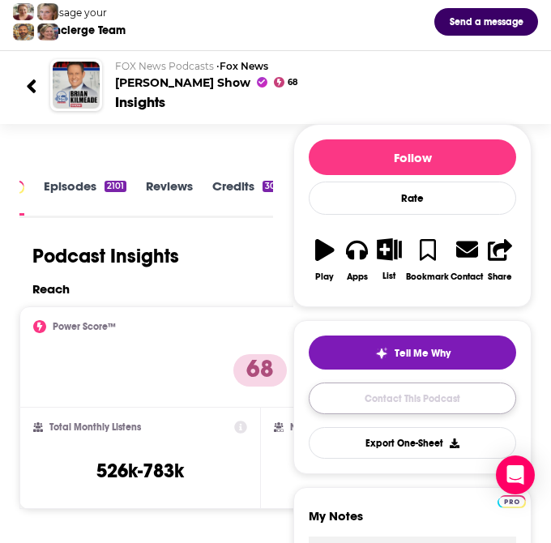
click at [342, 402] on link "Contact This Podcast" at bounding box center [412, 399] width 207 height 32
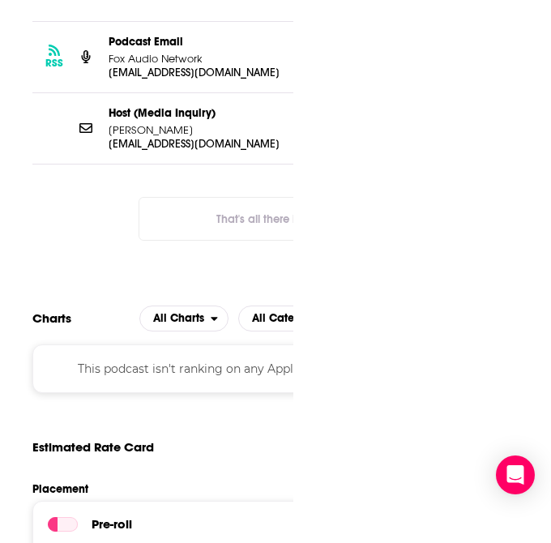
scroll to position [0, 26]
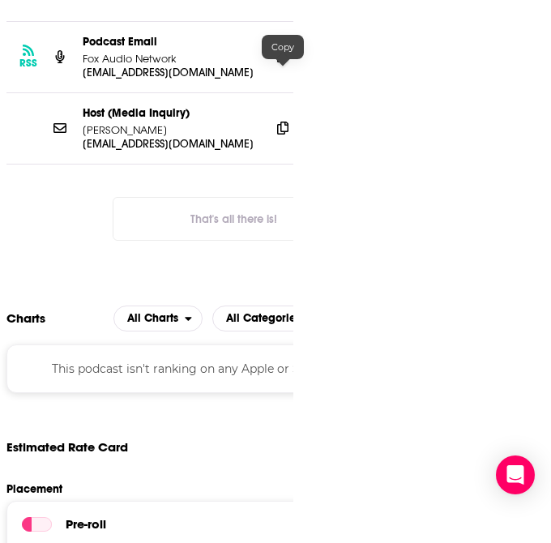
click at [287, 62] on icon at bounding box center [282, 55] width 11 height 13
click at [281, 134] on icon at bounding box center [282, 127] width 11 height 13
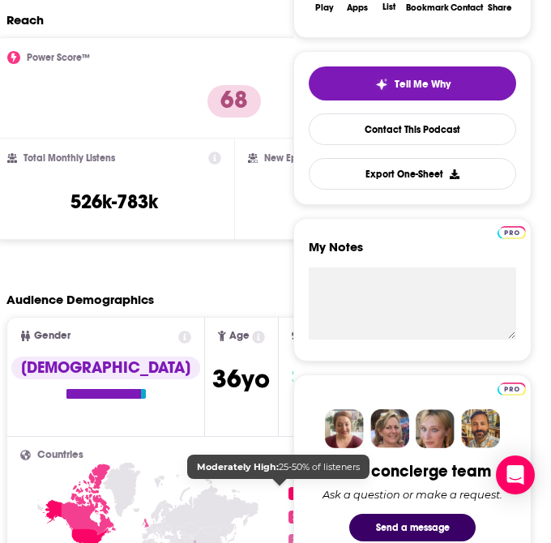
scroll to position [0, 0]
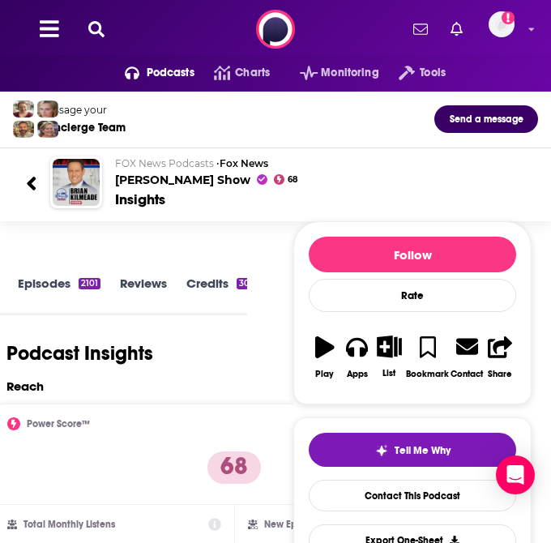
click at [90, 21] on icon at bounding box center [96, 29] width 16 height 16
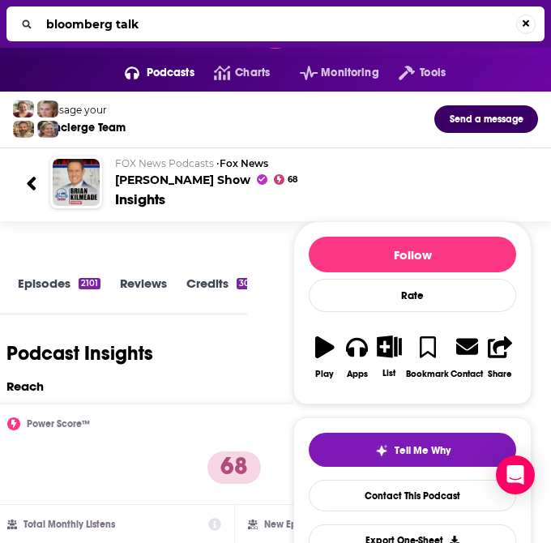
type input "bloomberg talks"
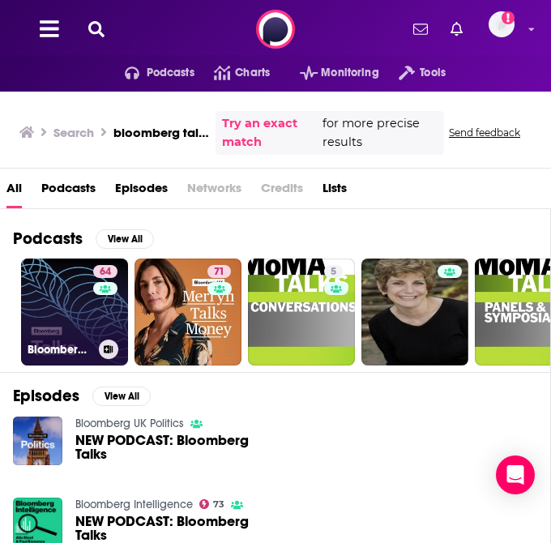
click at [25, 302] on link "64 Bloomberg Talks" at bounding box center [74, 312] width 107 height 107
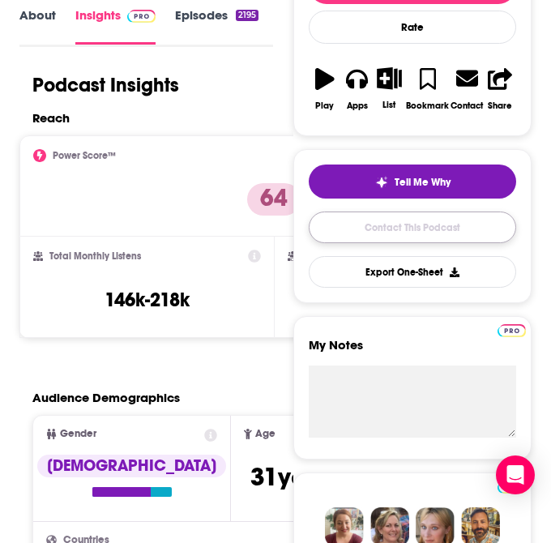
click at [363, 224] on link "Contact This Podcast" at bounding box center [412, 228] width 207 height 32
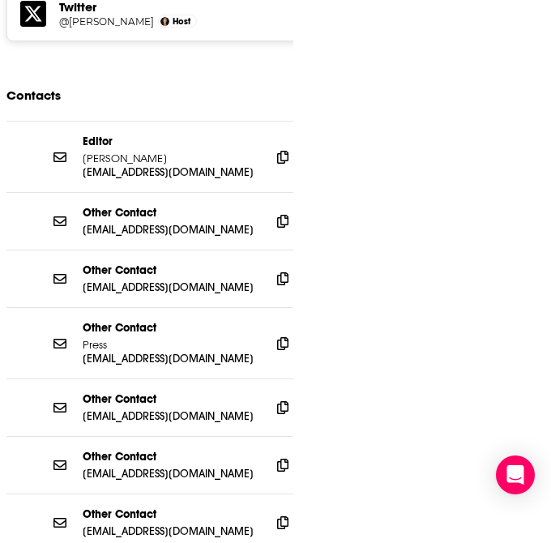
scroll to position [2597, 0]
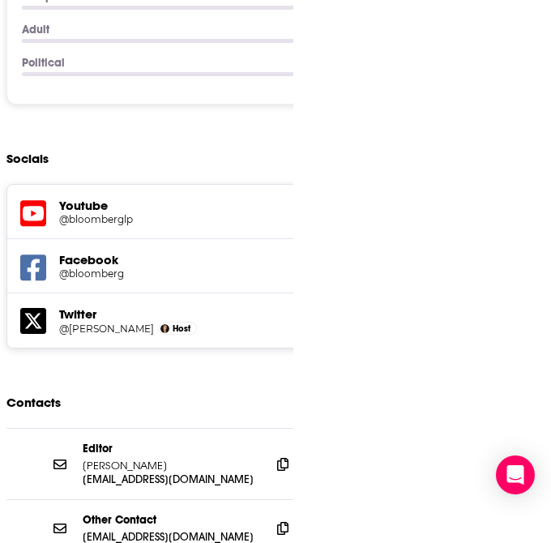
scroll to position [2299, 0]
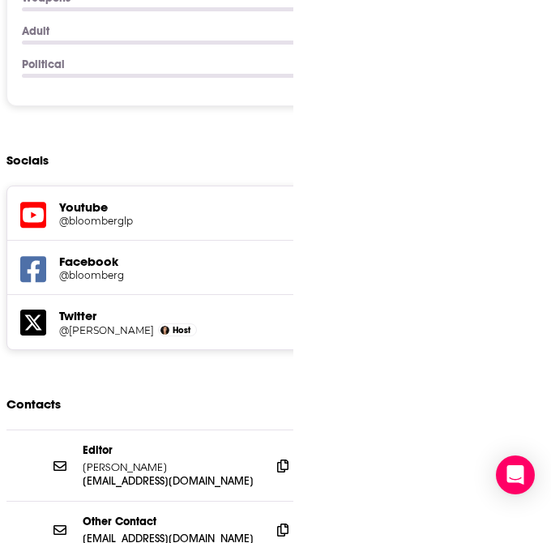
click at [82, 308] on h5 "Twitter" at bounding box center [238, 315] width 359 height 15
click at [82, 324] on h5 "@[PERSON_NAME]" at bounding box center [106, 330] width 95 height 12
